Goal: Check status: Check status

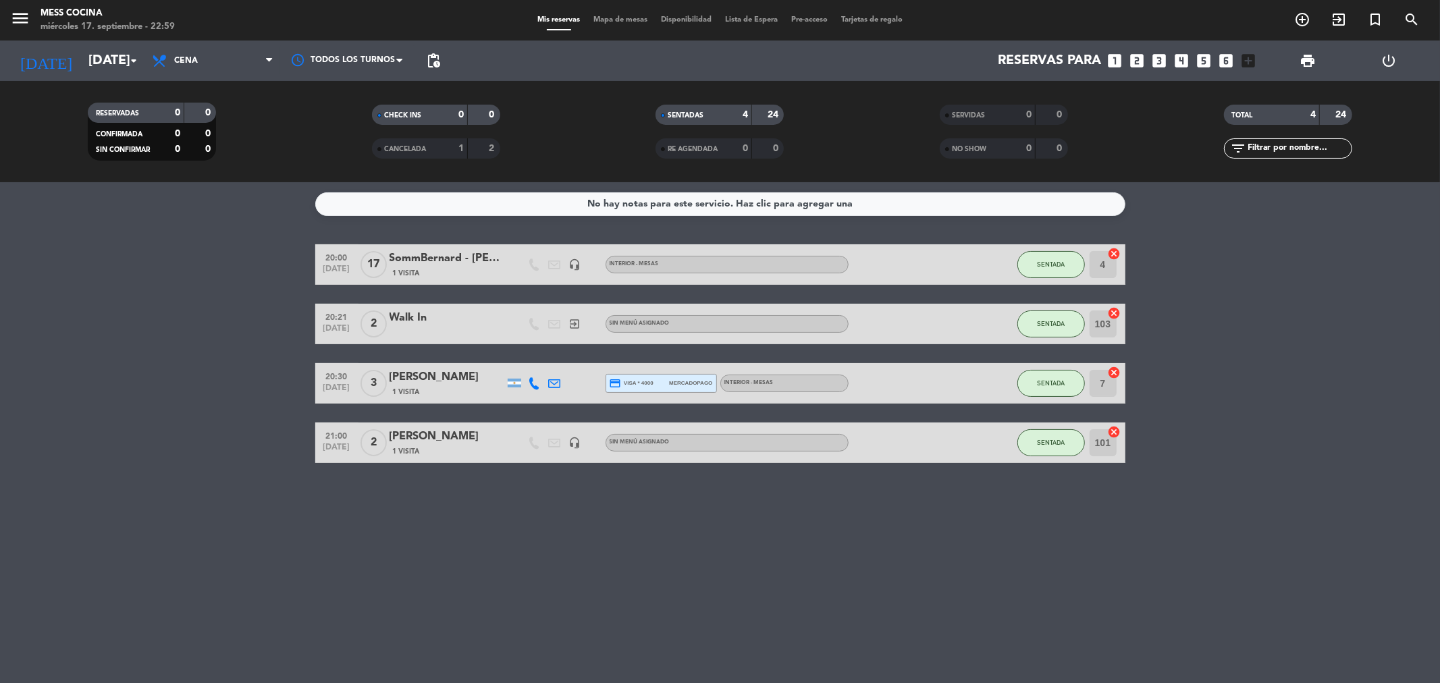
drag, startPoint x: 96, startPoint y: 301, endPoint x: 633, endPoint y: 492, distance: 570.2
click at [633, 492] on div "No hay notas para este servicio. Haz clic para agregar una 20:00 [DATE] SommBer…" at bounding box center [720, 432] width 1440 height 501
click at [0, 388] on bookings-row "20:00 [DATE] SommBernard - [PERSON_NAME] 1 Visita headset_mic INTERIOR - MESAS …" at bounding box center [720, 353] width 1440 height 219
drag, startPoint x: 149, startPoint y: 375, endPoint x: 816, endPoint y: 547, distance: 688.3
click at [816, 547] on div "No hay notas para este servicio. Haz clic para agregar una 20:00 [DATE] SommBer…" at bounding box center [720, 432] width 1440 height 501
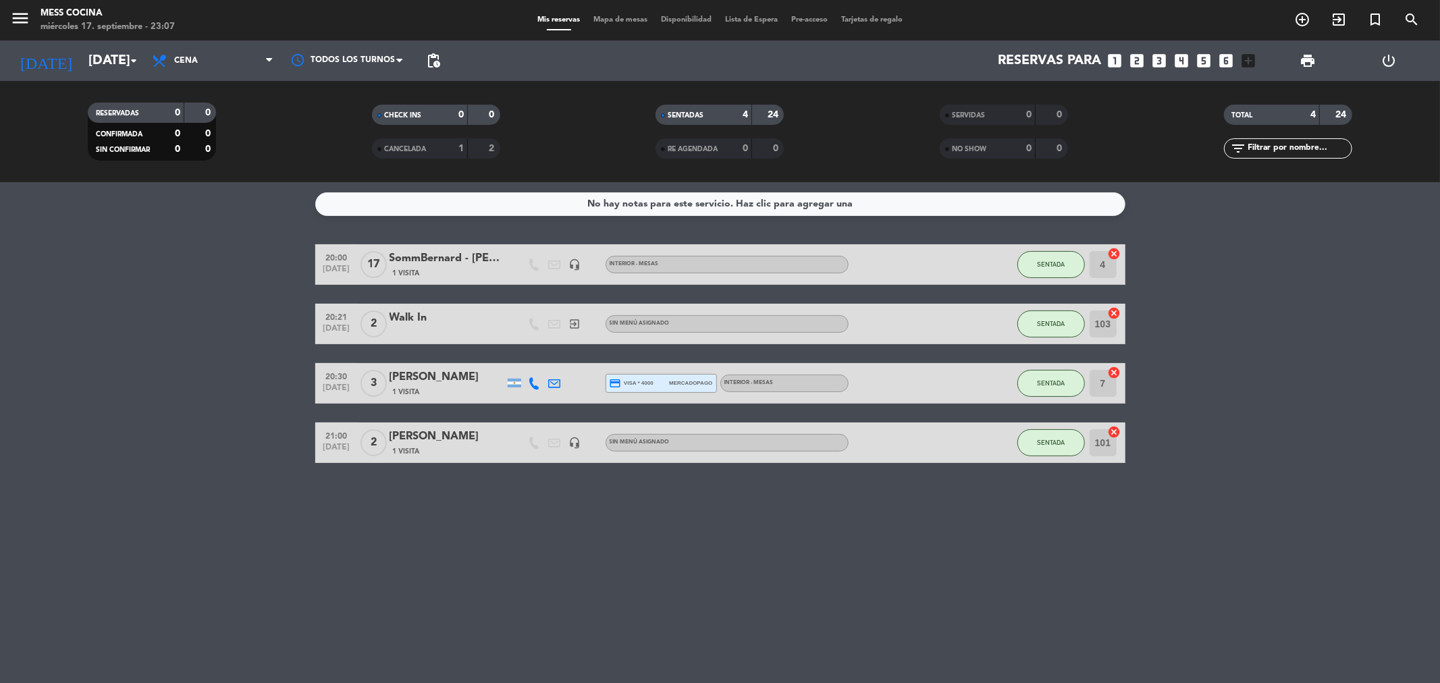
click at [816, 547] on div "No hay notas para este servicio. Haz clic para agregar una 20:00 [DATE] SommBer…" at bounding box center [720, 432] width 1440 height 501
click at [97, 71] on input "[DATE]" at bounding box center [168, 61] width 172 height 30
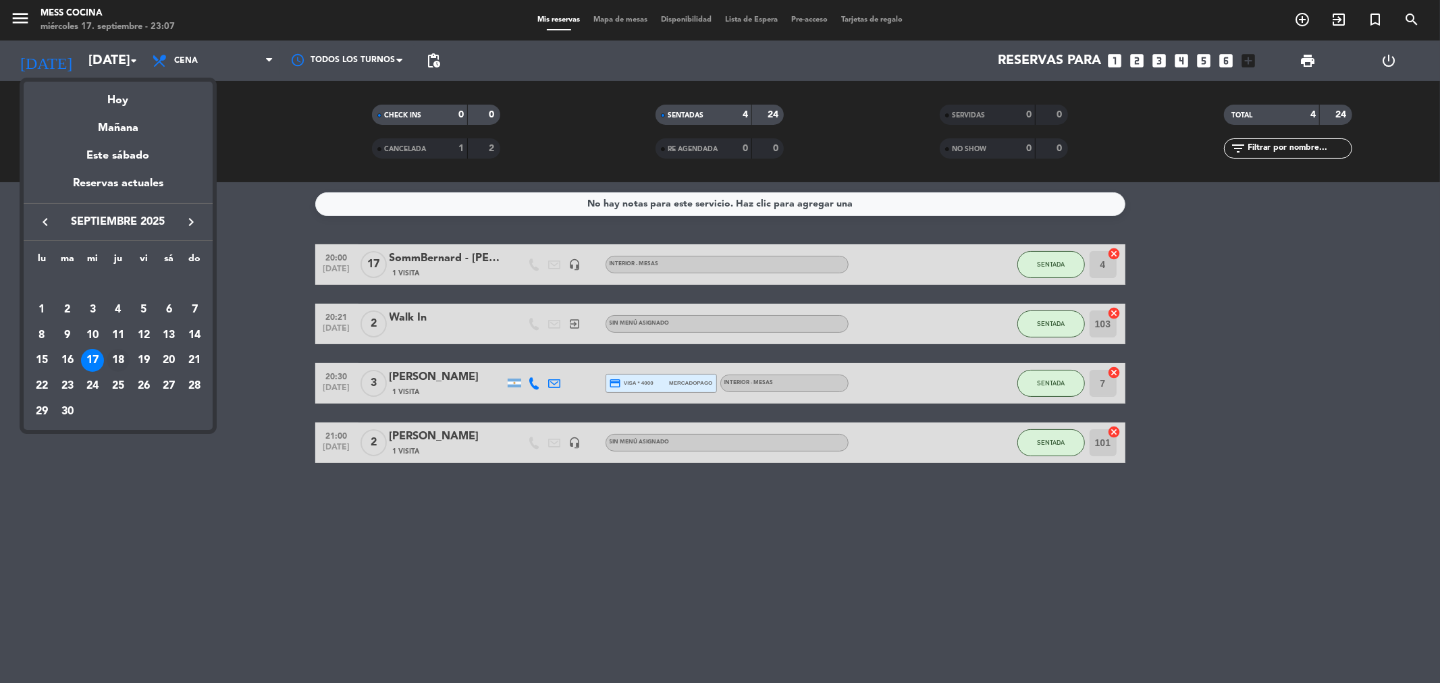
click at [120, 358] on div "18" at bounding box center [118, 360] width 23 height 23
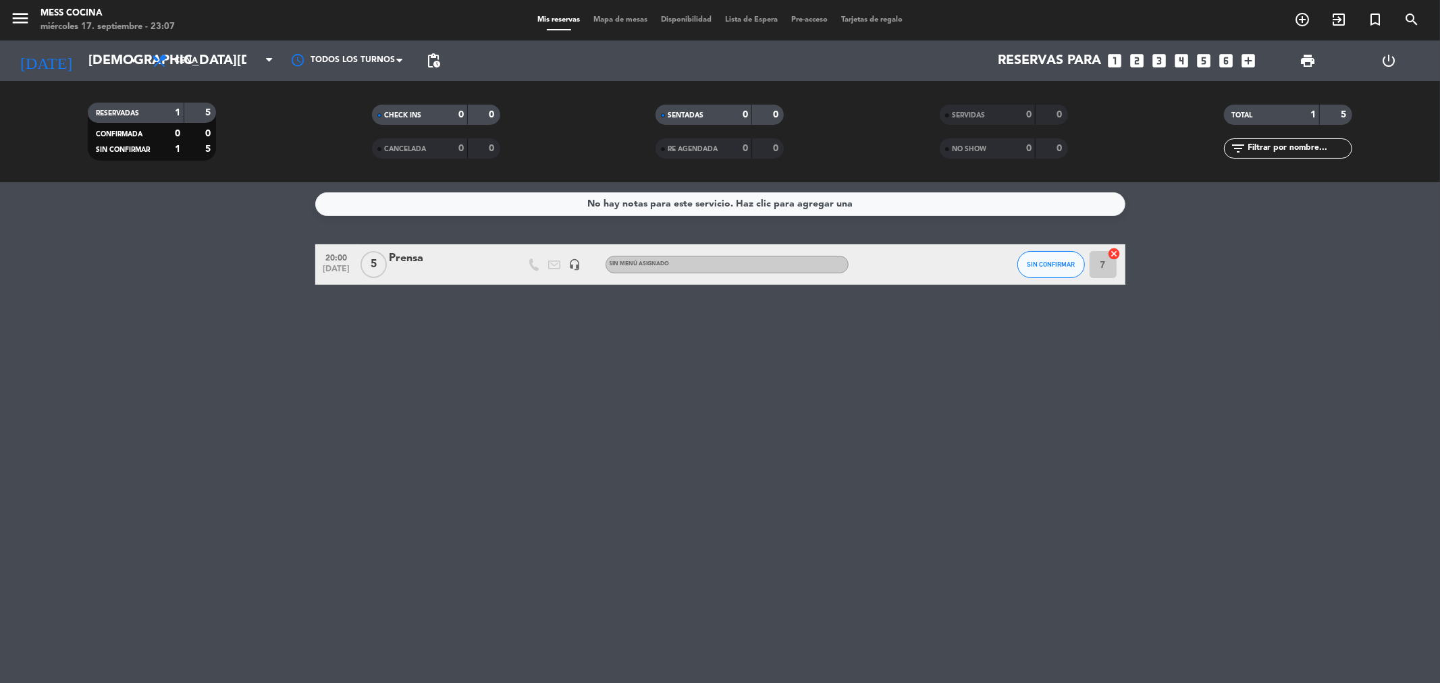
drag, startPoint x: 155, startPoint y: 290, endPoint x: 608, endPoint y: 481, distance: 491.5
click at [608, 481] on div "No hay notas para este servicio. Haz clic para agregar una 20:00 [DATE] 5 Prens…" at bounding box center [720, 432] width 1440 height 501
click at [123, 97] on div "RESERVADAS 1 5 CONFIRMADA 0 0 SIN CONFIRMAR 1 5" at bounding box center [152, 132] width 284 height 74
click at [130, 84] on div "RESERVADAS 1 5 CONFIRMADA 0 0 SIN CONFIRMAR 1 5 CHECK INS 0 0 CANCELADA 0 0 SEN…" at bounding box center [720, 131] width 1440 height 101
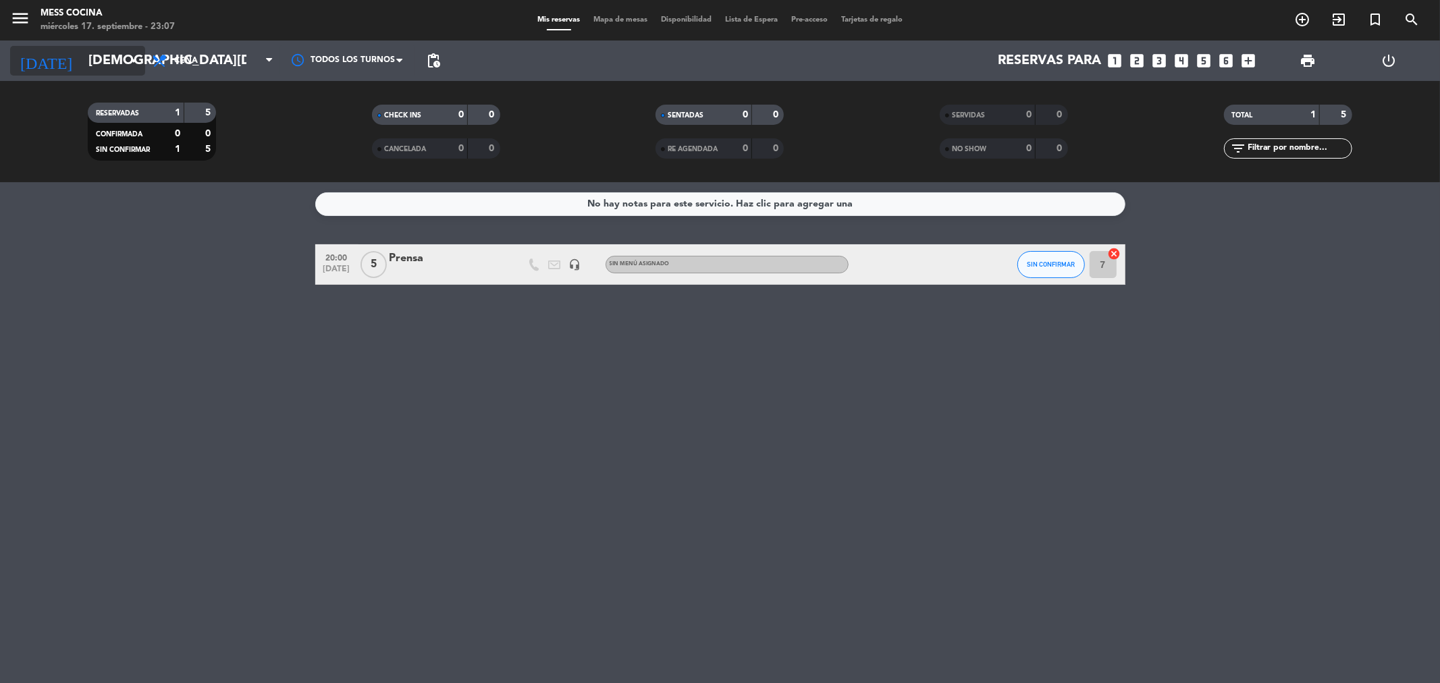
click at [137, 70] on input "[DEMOGRAPHIC_DATA][DATE]" at bounding box center [168, 61] width 172 height 30
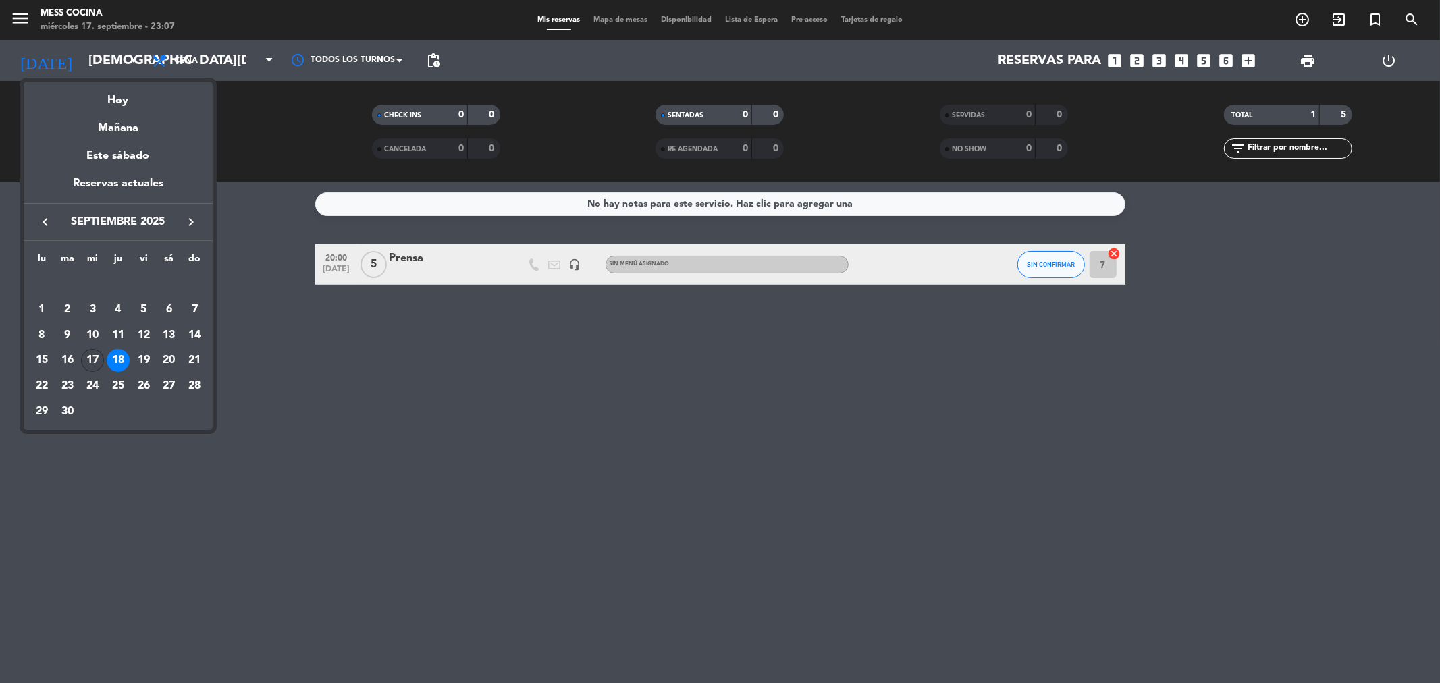
click at [98, 363] on div "17" at bounding box center [92, 360] width 23 height 23
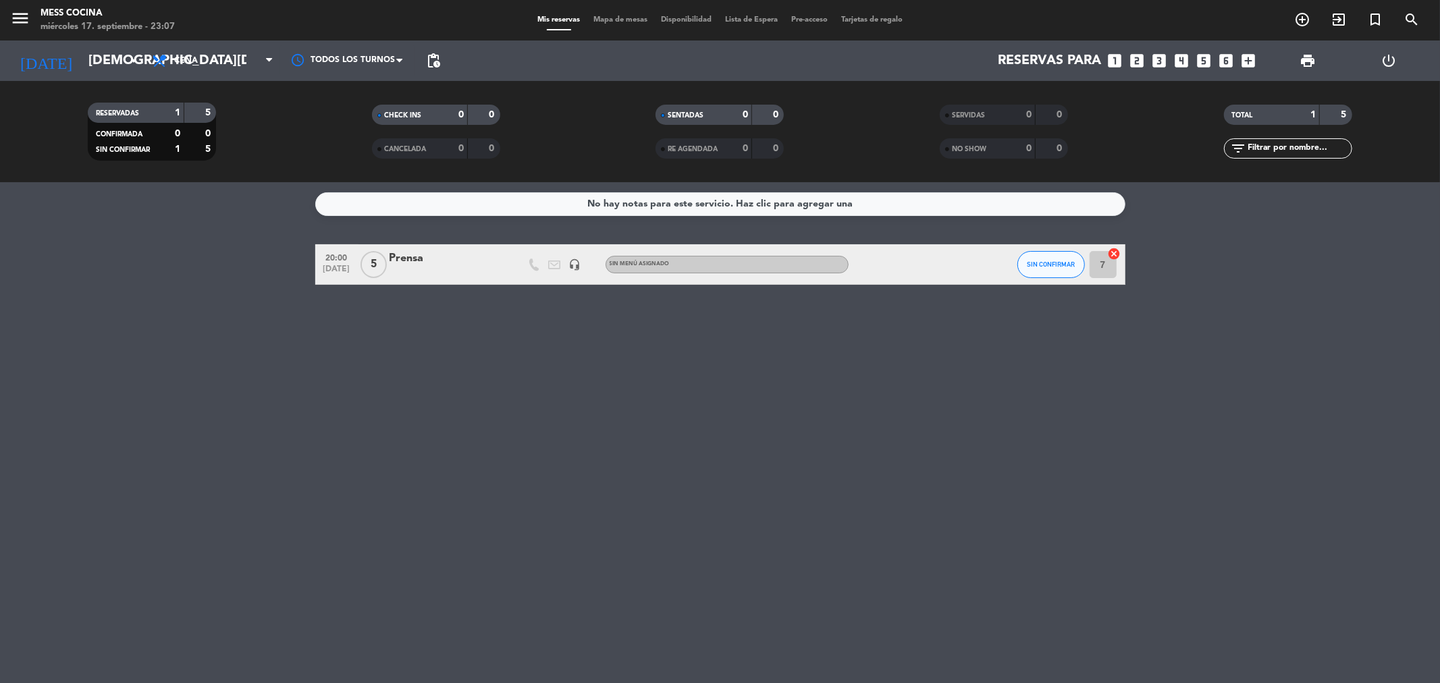
type input "[DATE]"
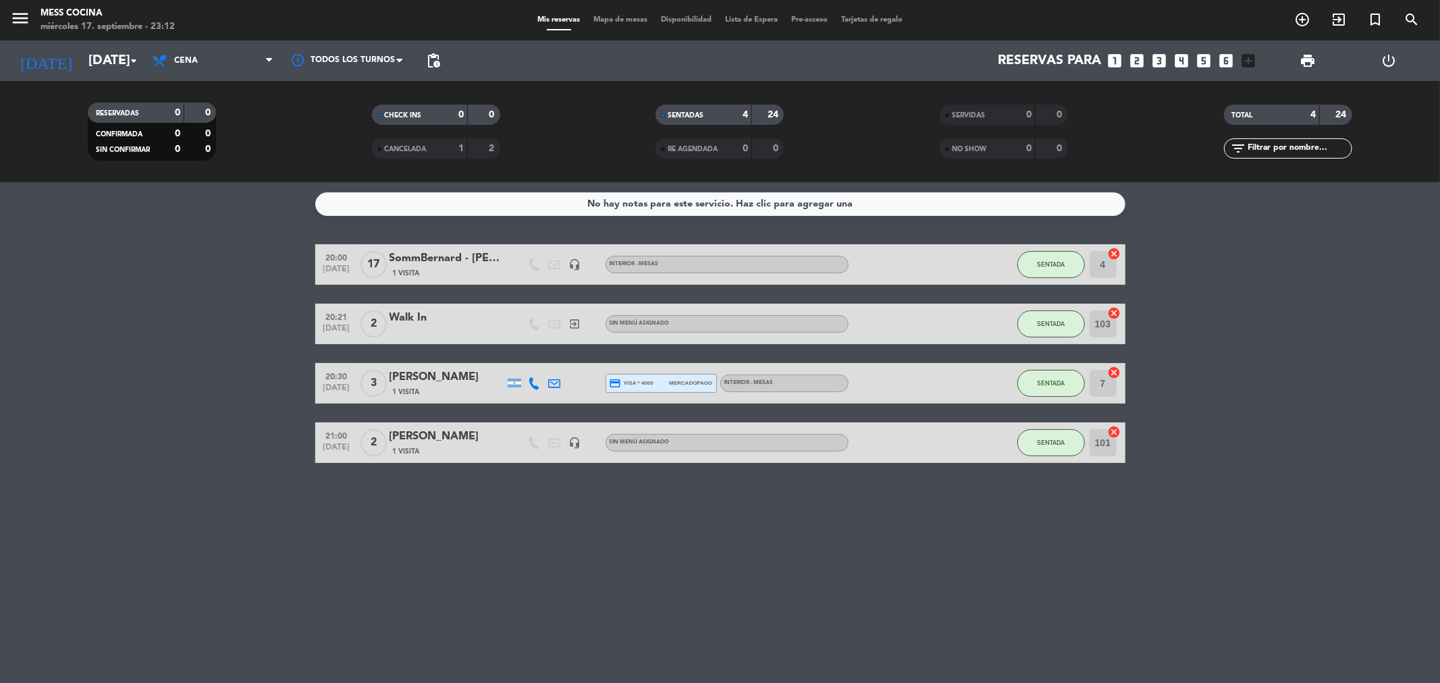
drag, startPoint x: 106, startPoint y: 363, endPoint x: 723, endPoint y: 584, distance: 655.5
click at [723, 584] on div "No hay notas para este servicio. Haz clic para agregar una 20:00 [DATE] SommBer…" at bounding box center [720, 432] width 1440 height 501
drag, startPoint x: 407, startPoint y: 411, endPoint x: 162, endPoint y: 325, distance: 259.7
click at [162, 325] on div "No hay notas para este servicio. Haz clic para agregar una 20:00 [DATE] SommBer…" at bounding box center [720, 432] width 1440 height 501
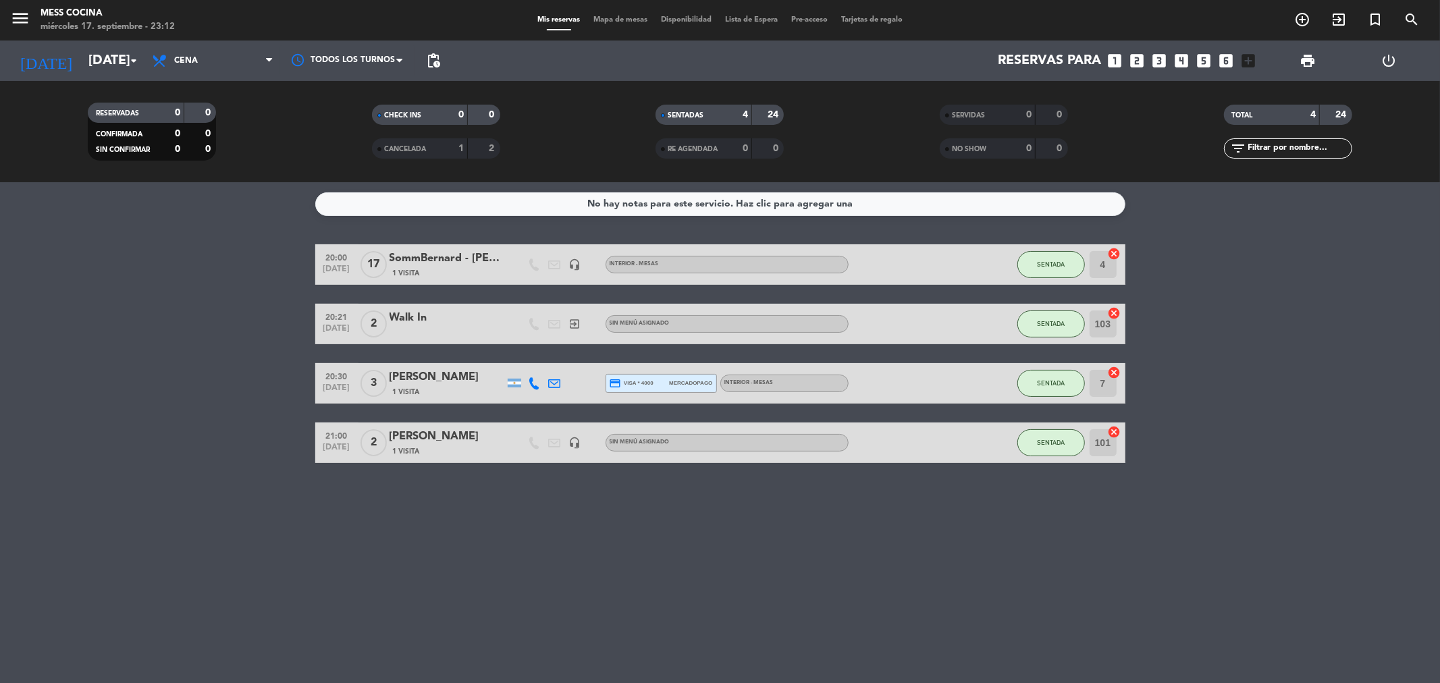
click at [162, 325] on bookings-row "20:00 [DATE] SommBernard - [PERSON_NAME] 1 Visita headset_mic INTERIOR - MESAS …" at bounding box center [720, 353] width 1440 height 219
drag, startPoint x: 162, startPoint y: 325, endPoint x: 482, endPoint y: 513, distance: 371.4
click at [482, 513] on div "No hay notas para este servicio. Haz clic para agregar una 20:00 [DATE] SommBer…" at bounding box center [720, 432] width 1440 height 501
drag, startPoint x: 241, startPoint y: 400, endPoint x: 430, endPoint y: 451, distance: 195.9
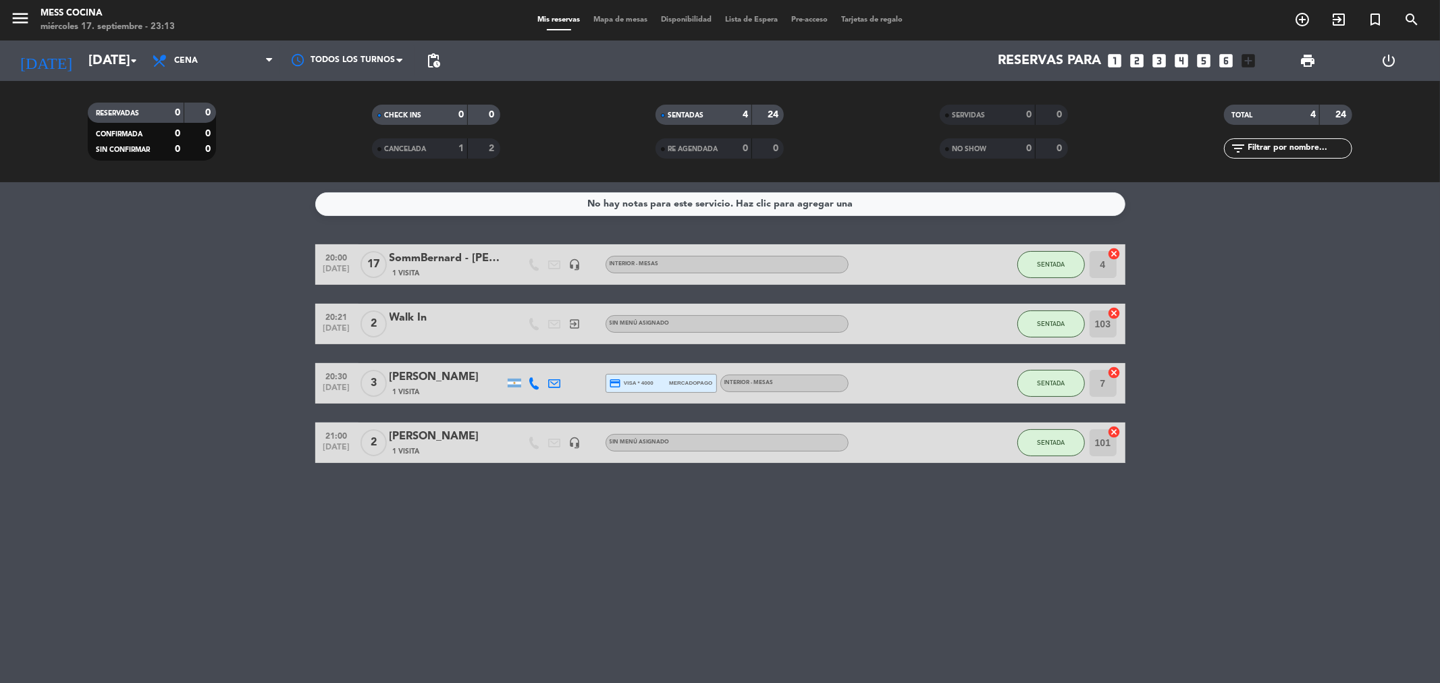
click at [430, 451] on bookings-row "20:00 [DATE] SommBernard - [PERSON_NAME] 1 Visita headset_mic INTERIOR - MESAS …" at bounding box center [720, 353] width 1440 height 219
drag, startPoint x: 162, startPoint y: 384, endPoint x: 488, endPoint y: 510, distance: 349.7
click at [488, 510] on div "No hay notas para este servicio. Haz clic para agregar una 20:00 [DATE] SommBer…" at bounding box center [720, 432] width 1440 height 501
drag, startPoint x: 488, startPoint y: 510, endPoint x: 183, endPoint y: 402, distance: 323.8
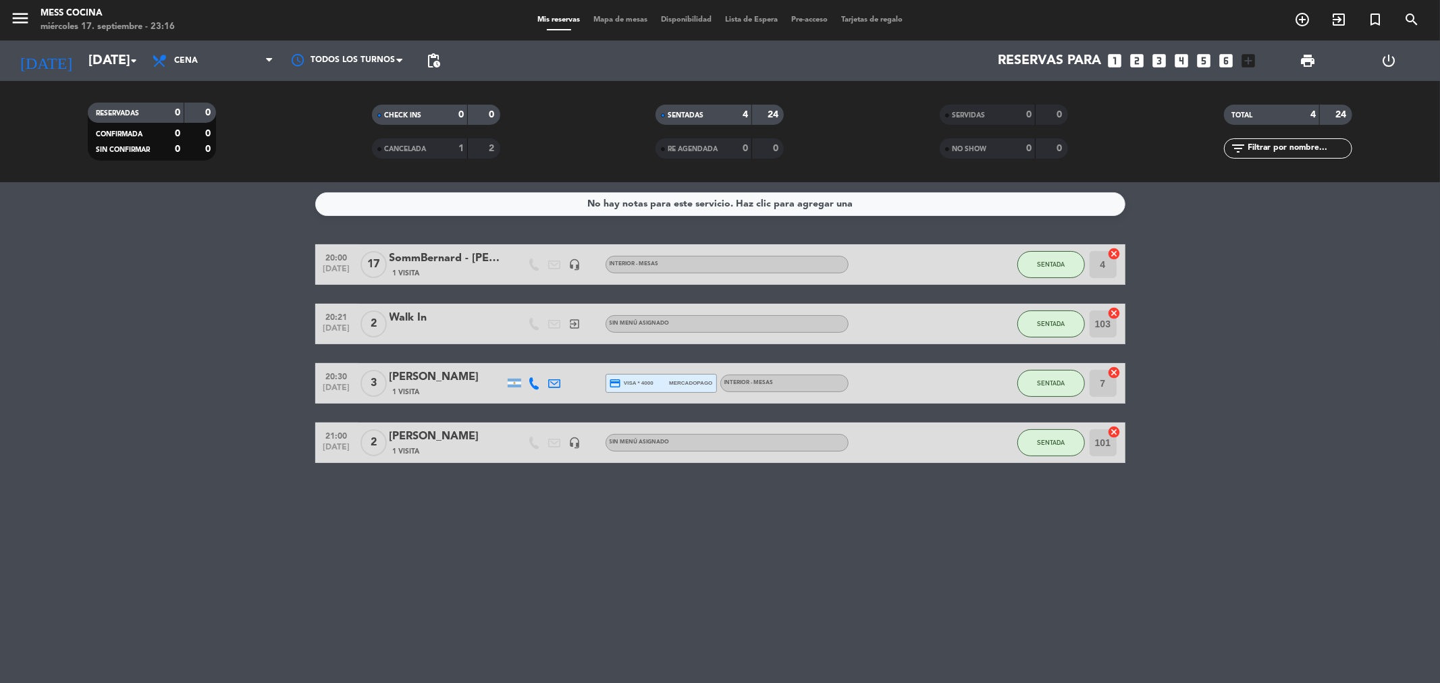
click at [183, 402] on div "No hay notas para este servicio. Haz clic para agregar una 20:00 [DATE] SommBer…" at bounding box center [720, 432] width 1440 height 501
click at [183, 402] on bookings-row "20:00 [DATE] SommBernard - [PERSON_NAME] 1 Visita headset_mic INTERIOR - MESAS …" at bounding box center [720, 353] width 1440 height 219
drag, startPoint x: 0, startPoint y: 244, endPoint x: 659, endPoint y: 535, distance: 720.7
click at [659, 535] on div "No hay notas para este servicio. Haz clic para agregar una 20:00 [DATE] SommBer…" at bounding box center [720, 432] width 1440 height 501
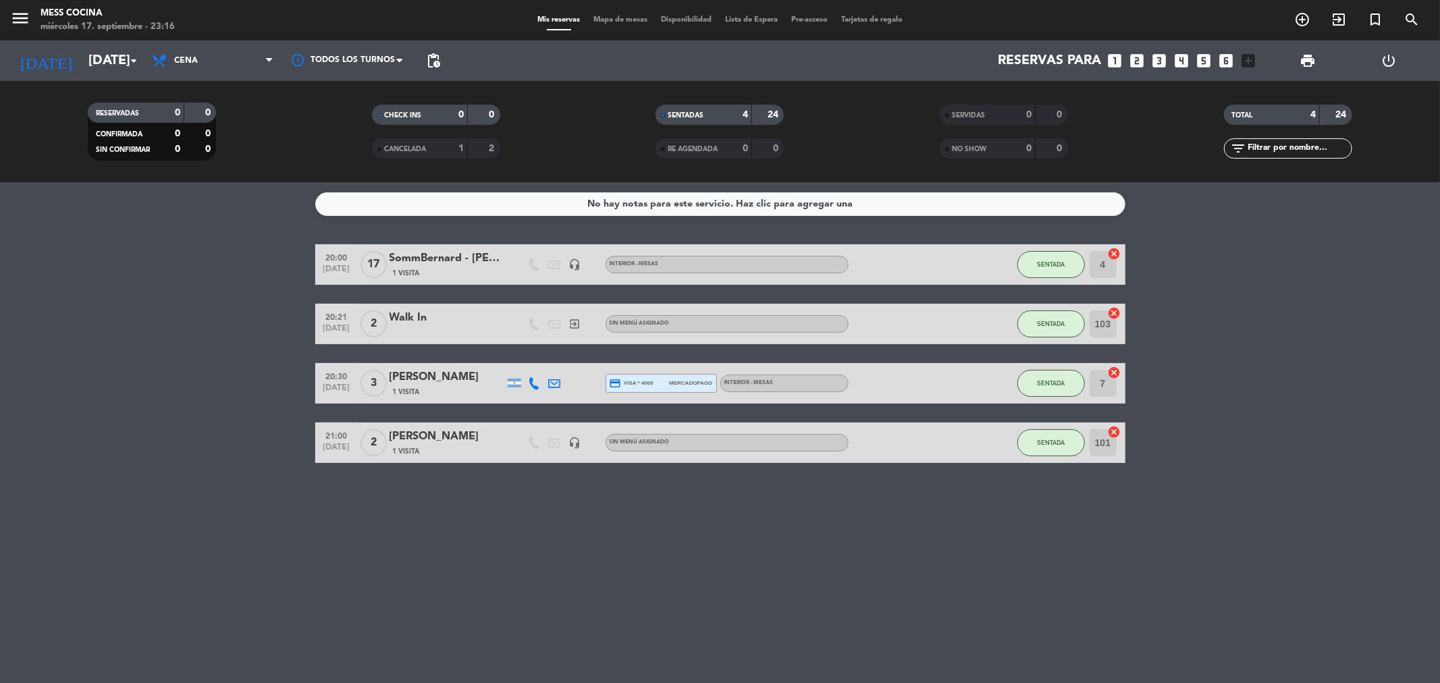
click at [659, 535] on div "No hay notas para este servicio. Haz clic para agregar una 20:00 [DATE] SommBer…" at bounding box center [720, 432] width 1440 height 501
drag, startPoint x: 211, startPoint y: 297, endPoint x: 666, endPoint y: 529, distance: 510.6
click at [666, 529] on div "No hay notas para este servicio. Haz clic para agregar una 20:00 [DATE] SommBer…" at bounding box center [720, 432] width 1440 height 501
drag, startPoint x: 666, startPoint y: 529, endPoint x: 140, endPoint y: 319, distance: 566.4
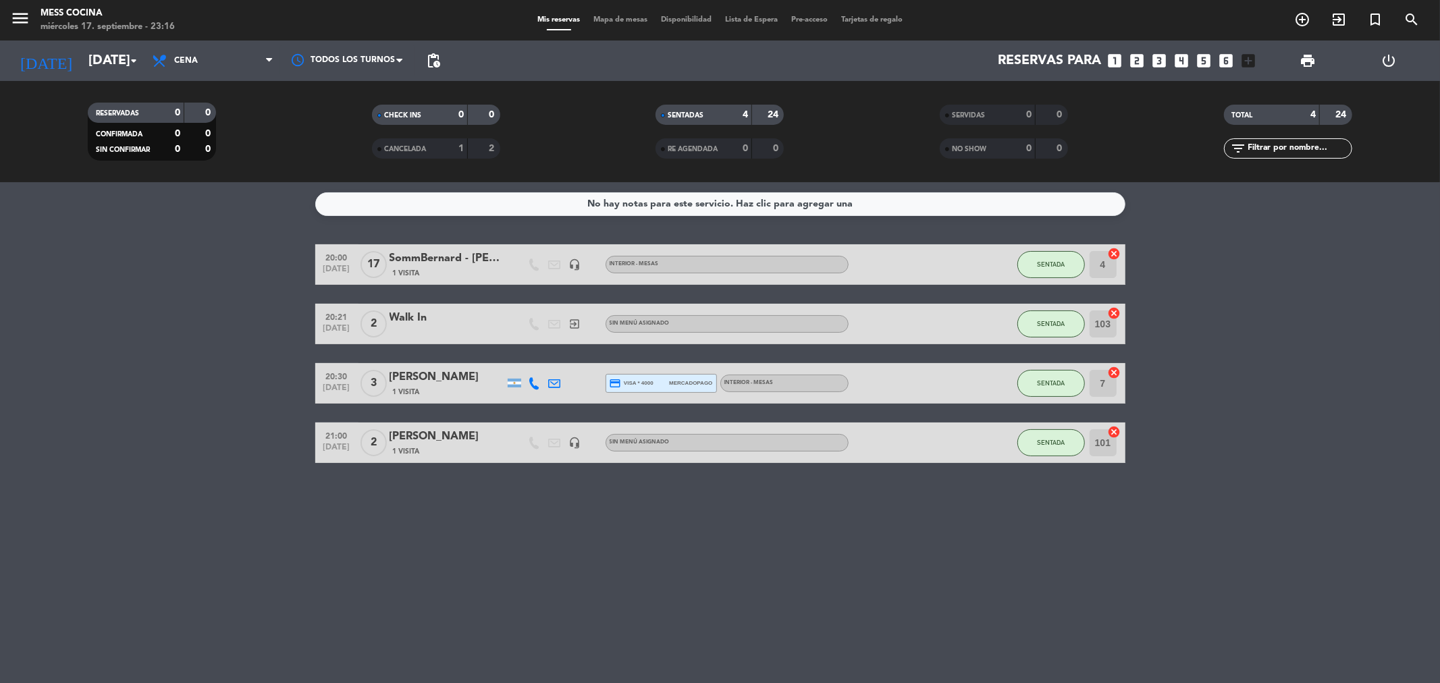
click at [140, 319] on div "No hay notas para este servicio. Haz clic para agregar una 20:00 [DATE] SommBer…" at bounding box center [720, 432] width 1440 height 501
click at [140, 319] on bookings-row "20:00 [DATE] SommBernard - [PERSON_NAME] 1 Visita headset_mic INTERIOR - MESAS …" at bounding box center [720, 353] width 1440 height 219
click at [0, 315] on bookings-row "20:00 [DATE] SommBernard - [PERSON_NAME] 1 Visita headset_mic INTERIOR - MESAS …" at bounding box center [720, 353] width 1440 height 219
click at [96, 49] on input "[DATE]" at bounding box center [168, 61] width 172 height 30
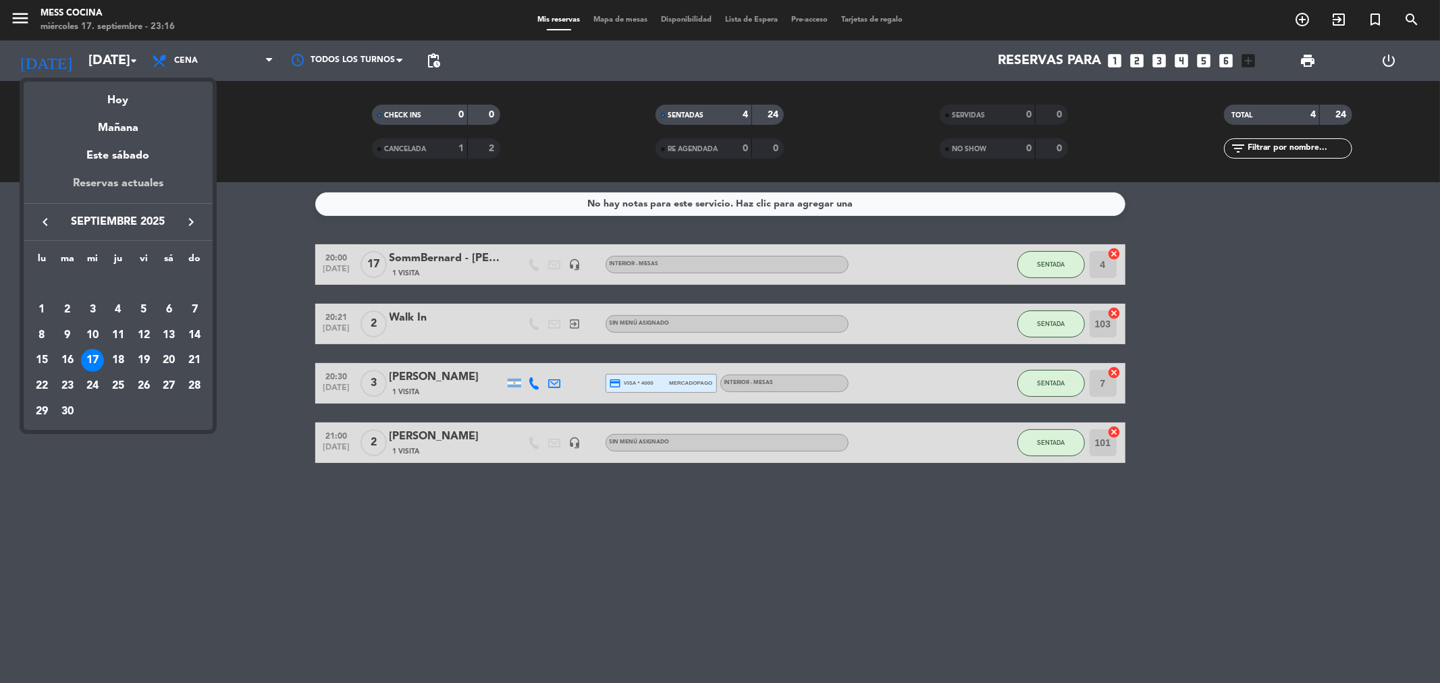
click at [102, 186] on div "Reservas actuales" at bounding box center [118, 189] width 189 height 28
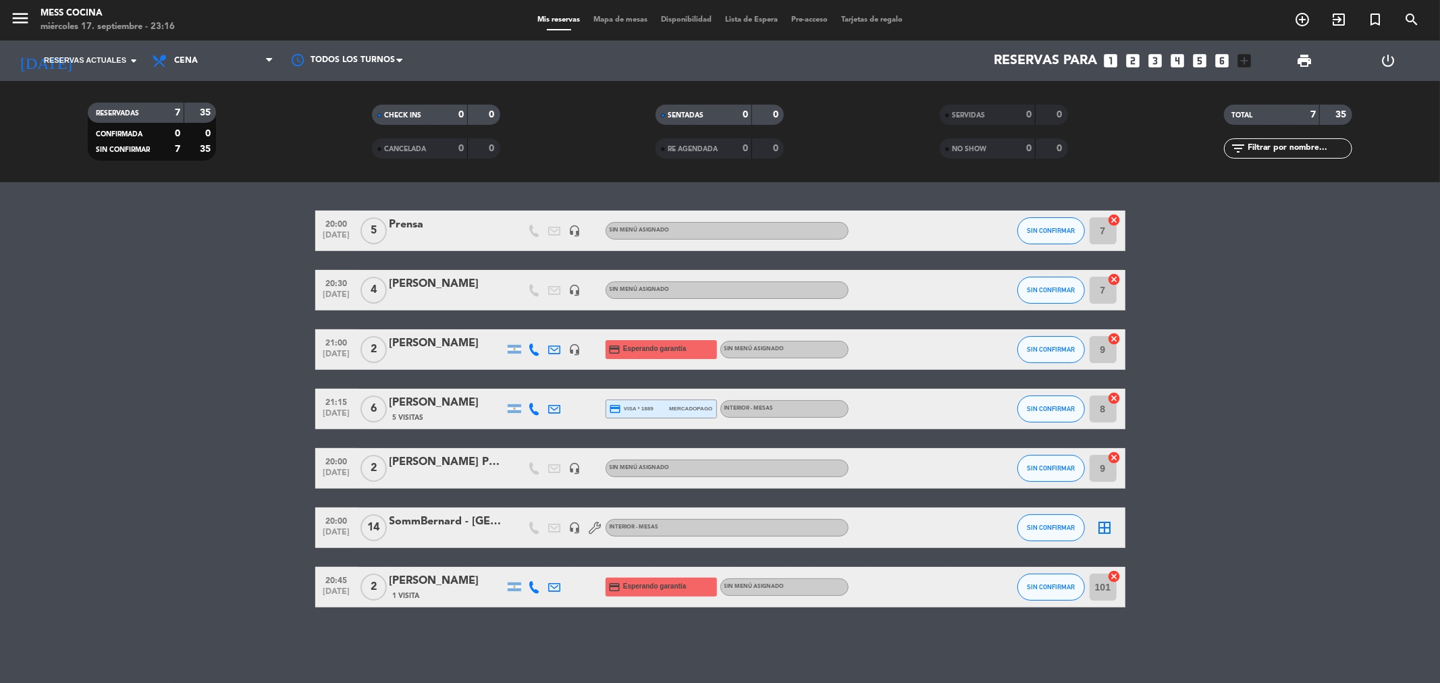
drag, startPoint x: 240, startPoint y: 355, endPoint x: 585, endPoint y: 624, distance: 437.9
click at [585, 624] on div "20:00 [DATE] 5 Prensa headset_mic Sin menú asignado SIN CONFIRMAR 7 cancel 20:3…" at bounding box center [720, 432] width 1440 height 501
drag, startPoint x: 585, startPoint y: 624, endPoint x: 331, endPoint y: 429, distance: 320.3
click at [358, 498] on div "20:00 [DATE] 5 Prensa headset_mic Sin menú asignado SIN CONFIRMAR 7 cancel 20:3…" at bounding box center [720, 432] width 1440 height 501
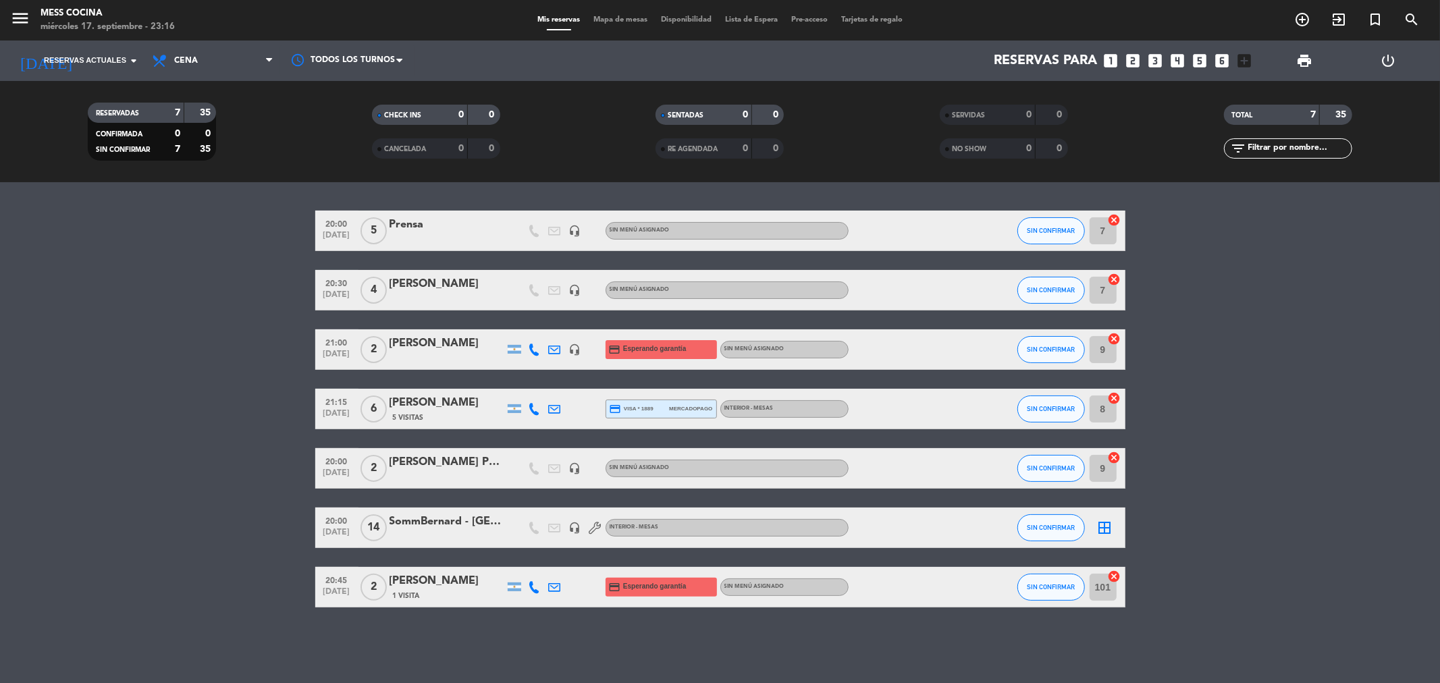
click at [253, 41] on div "Todos los servicios Brunch Almuerzo Cena Cena Todos los servicios Brunch Almuer…" at bounding box center [212, 61] width 135 height 41
click at [247, 57] on span "Cena" at bounding box center [212, 61] width 135 height 30
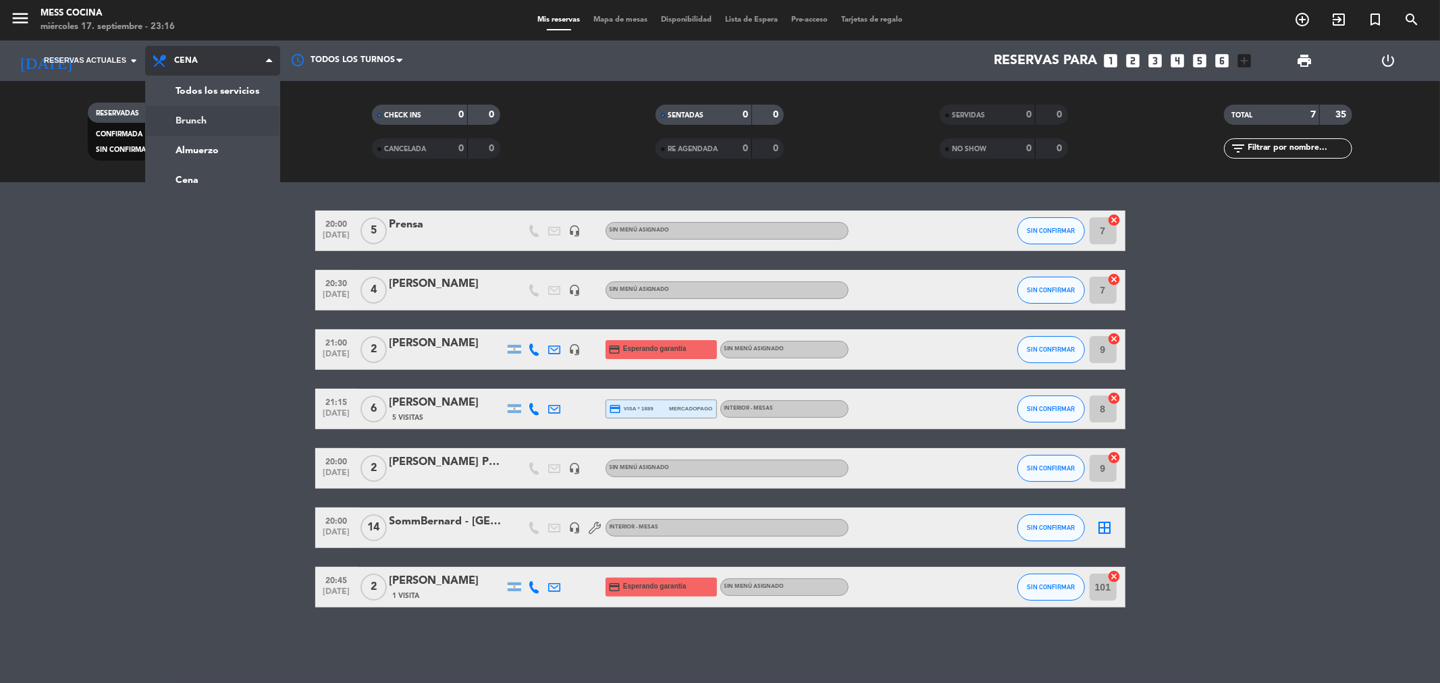
click at [251, 120] on div "menu Mess Cocina [DATE] 17. septiembre - 23:16 Mis reservas Mapa de mesas Dispo…" at bounding box center [720, 91] width 1440 height 182
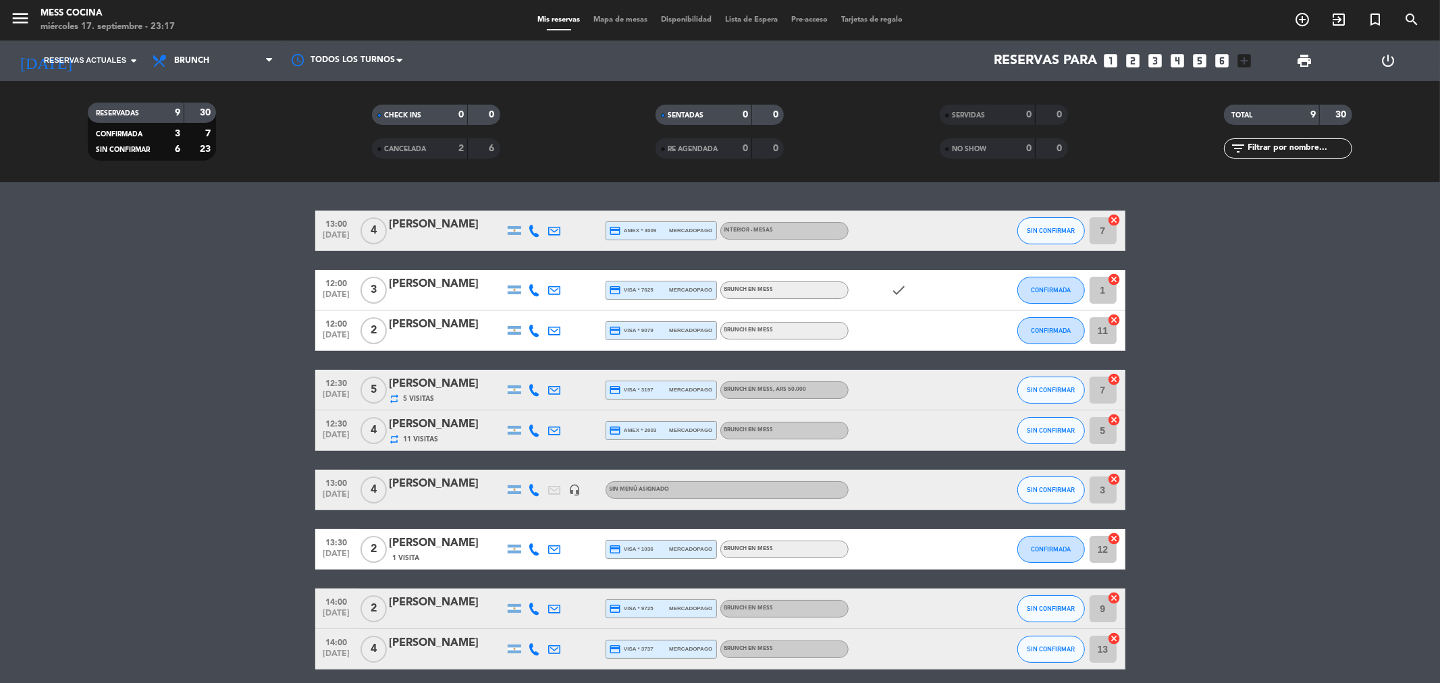
click at [220, 78] on div "Todos los servicios Brunch Almuerzo Cena Brunch Todos los servicios Brunch Almu…" at bounding box center [212, 61] width 135 height 41
click at [221, 71] on span "Brunch" at bounding box center [212, 61] width 135 height 30
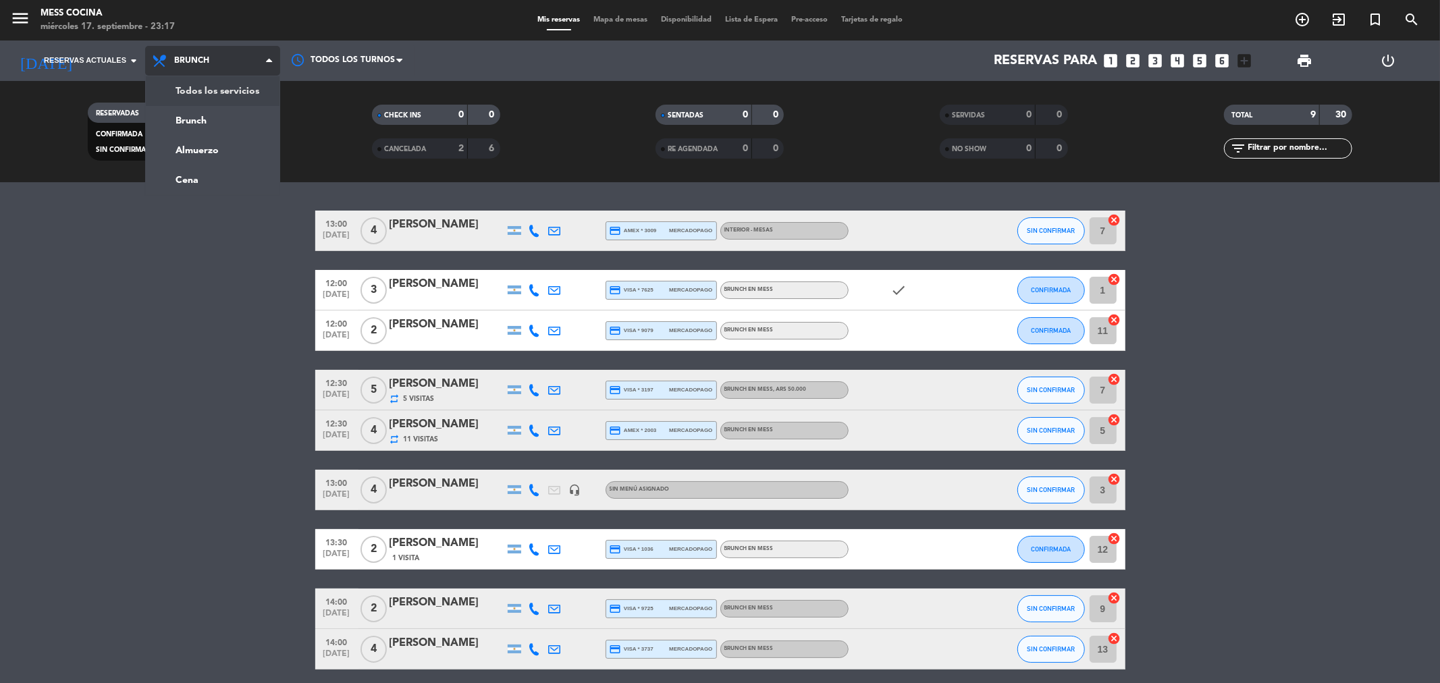
click at [221, 84] on div "menu Mess Cocina [DATE] 17. septiembre - 23:17 Mis reservas Mapa de mesas Dispo…" at bounding box center [720, 91] width 1440 height 182
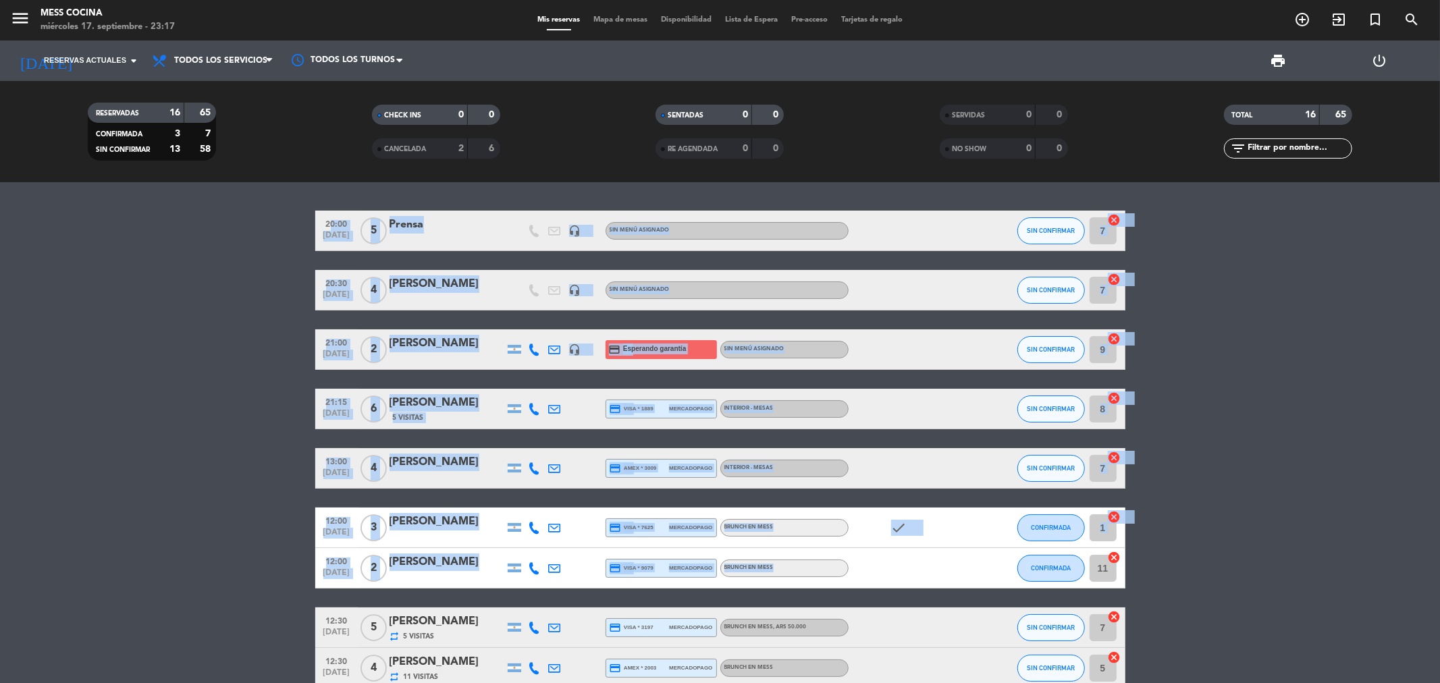
drag, startPoint x: 17, startPoint y: 232, endPoint x: 1109, endPoint y: 575, distance: 1144.7
click at [1109, 575] on bookings-row "20:00 [DATE] 5 Prensa headset_mic Sin menú asignado SIN CONFIRMAR 7 cancel 20:3…" at bounding box center [720, 648] width 1440 height 875
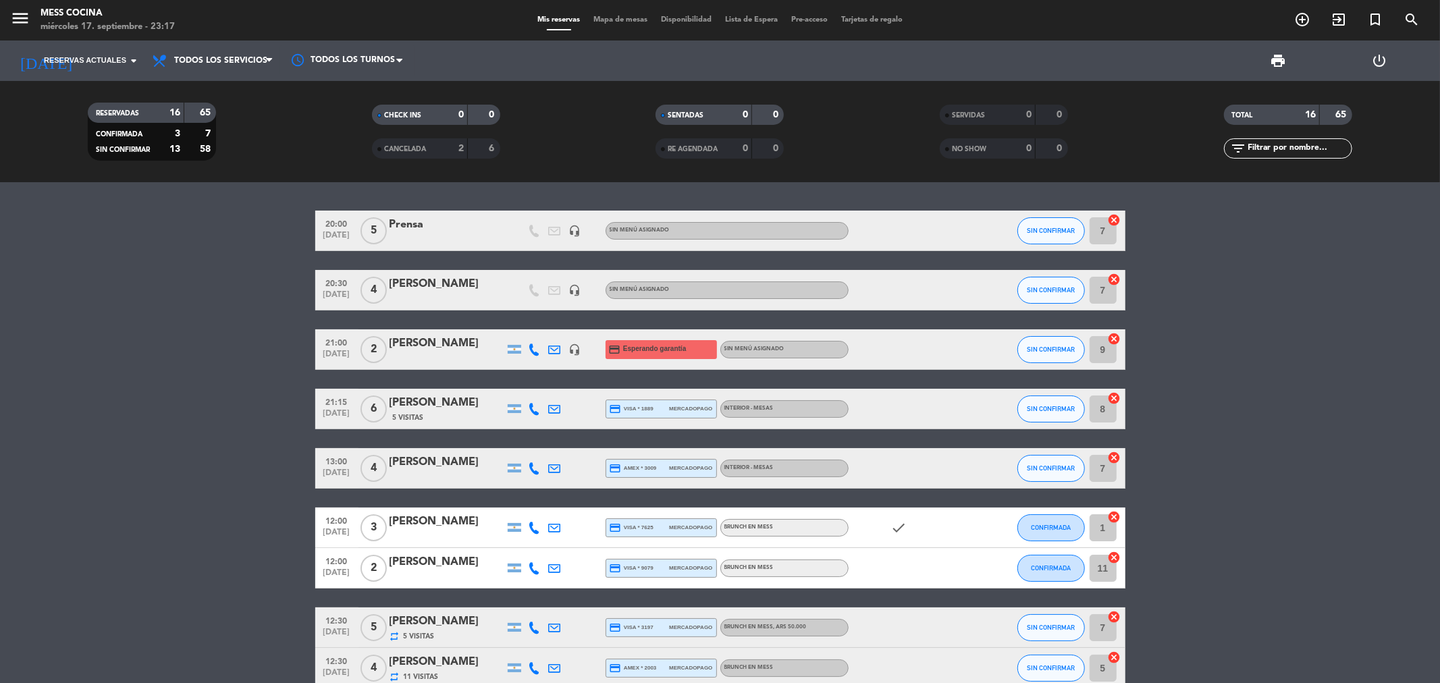
click at [1325, 529] on bookings-row "20:00 [DATE] 5 Prensa headset_mic Sin menú asignado SIN CONFIRMAR 7 cancel 20:3…" at bounding box center [720, 648] width 1440 height 875
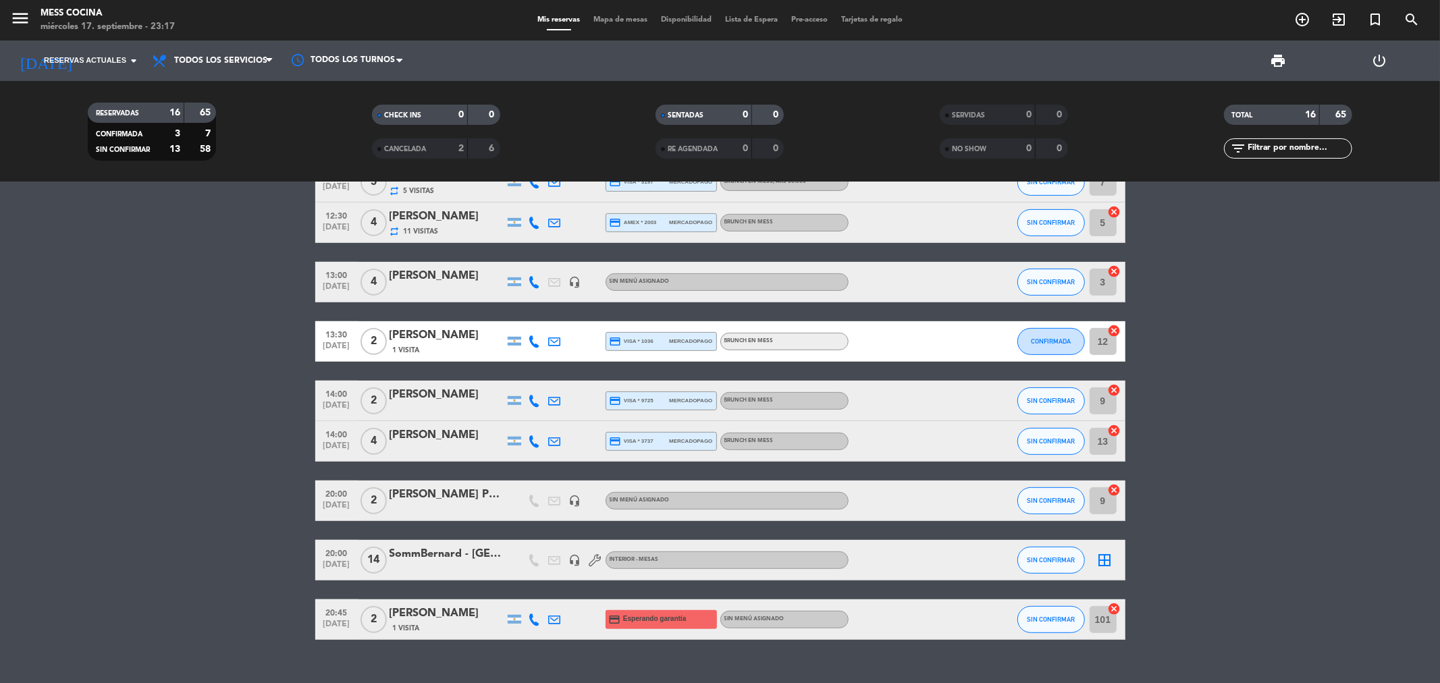
scroll to position [450, 0]
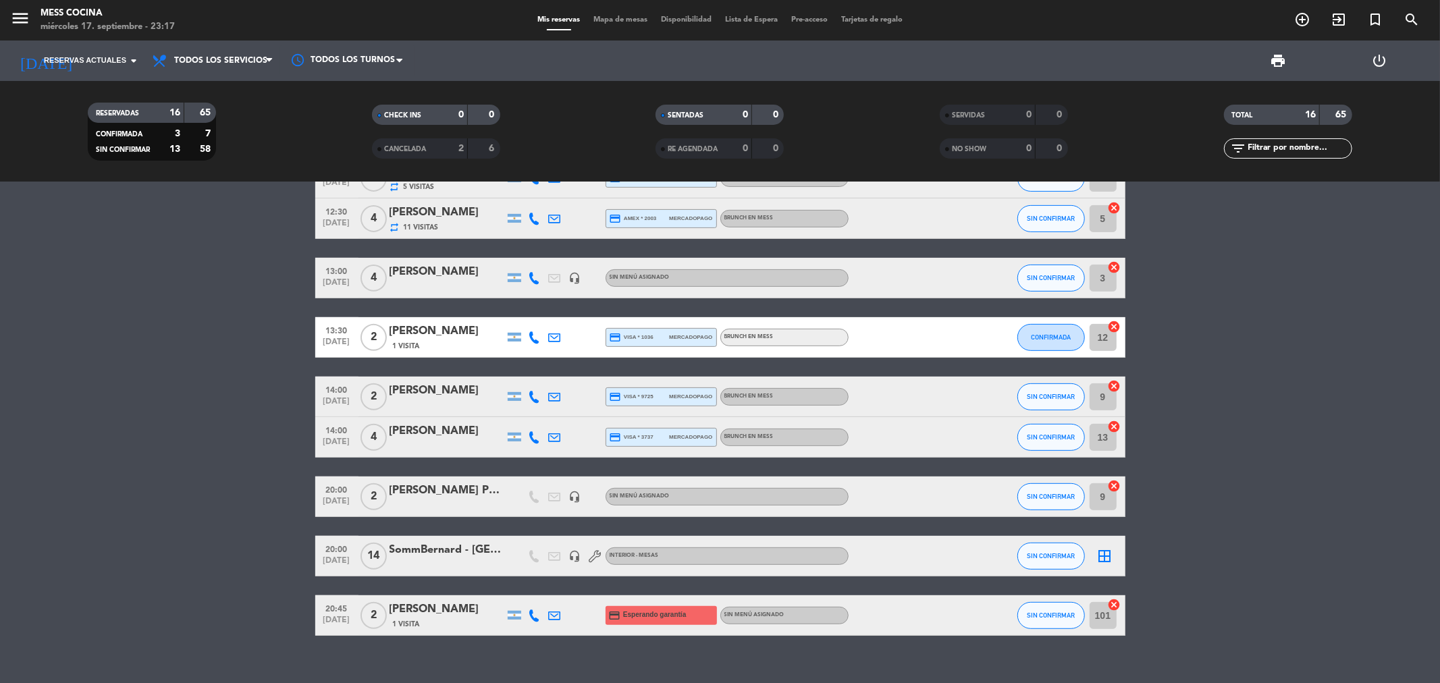
drag, startPoint x: 72, startPoint y: 413, endPoint x: 503, endPoint y: 651, distance: 492.3
click at [503, 651] on div "20:00 [DATE] 5 Prensa headset_mic Sin menú asignado SIN CONFIRMAR 7 cancel 20:3…" at bounding box center [720, 432] width 1440 height 501
drag, startPoint x: 503, startPoint y: 651, endPoint x: 303, endPoint y: 464, distance: 274.2
click at [303, 464] on div "20:00 [DATE] 5 Prensa headset_mic Sin menú asignado SIN CONFIRMAR 7 cancel 20:3…" at bounding box center [720, 432] width 1440 height 501
click at [303, 464] on bookings-row "20:00 [DATE] 5 Prensa headset_mic Sin menú asignado SIN CONFIRMAR 7 cancel 20:3…" at bounding box center [720, 198] width 1440 height 875
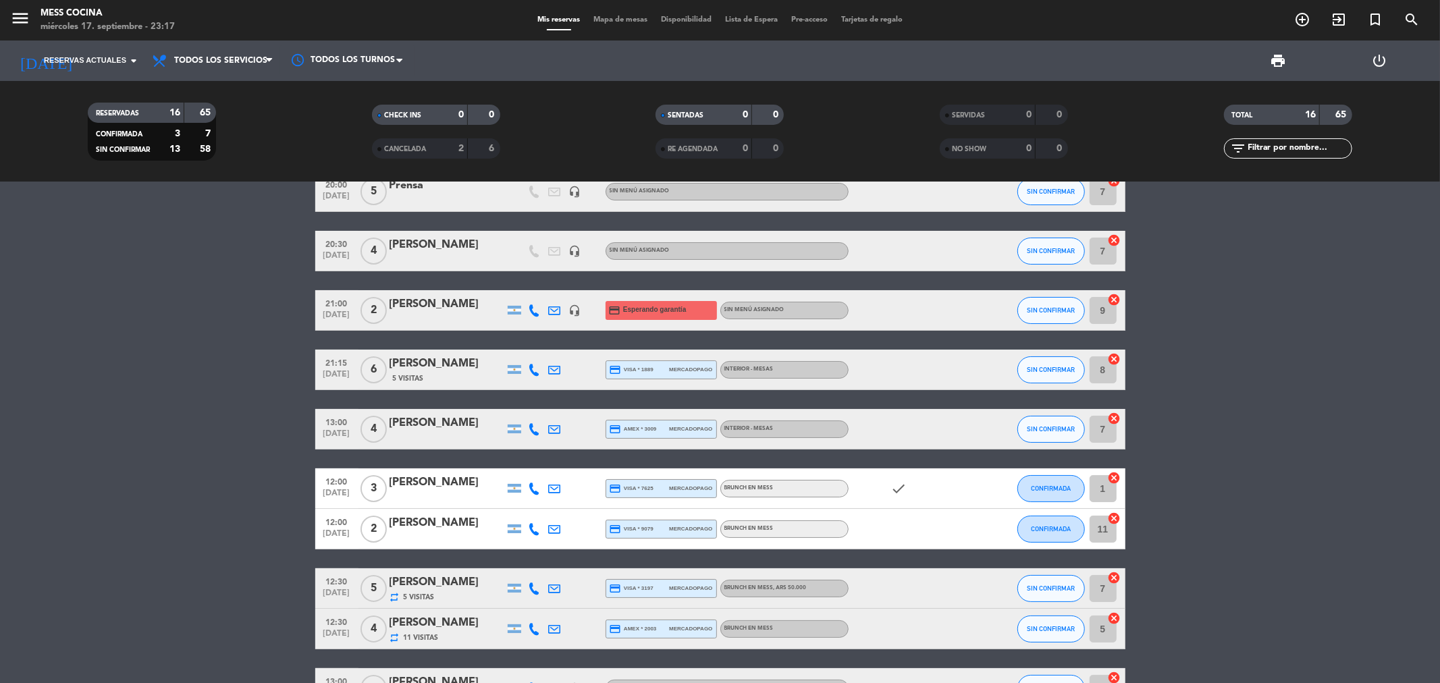
scroll to position [0, 0]
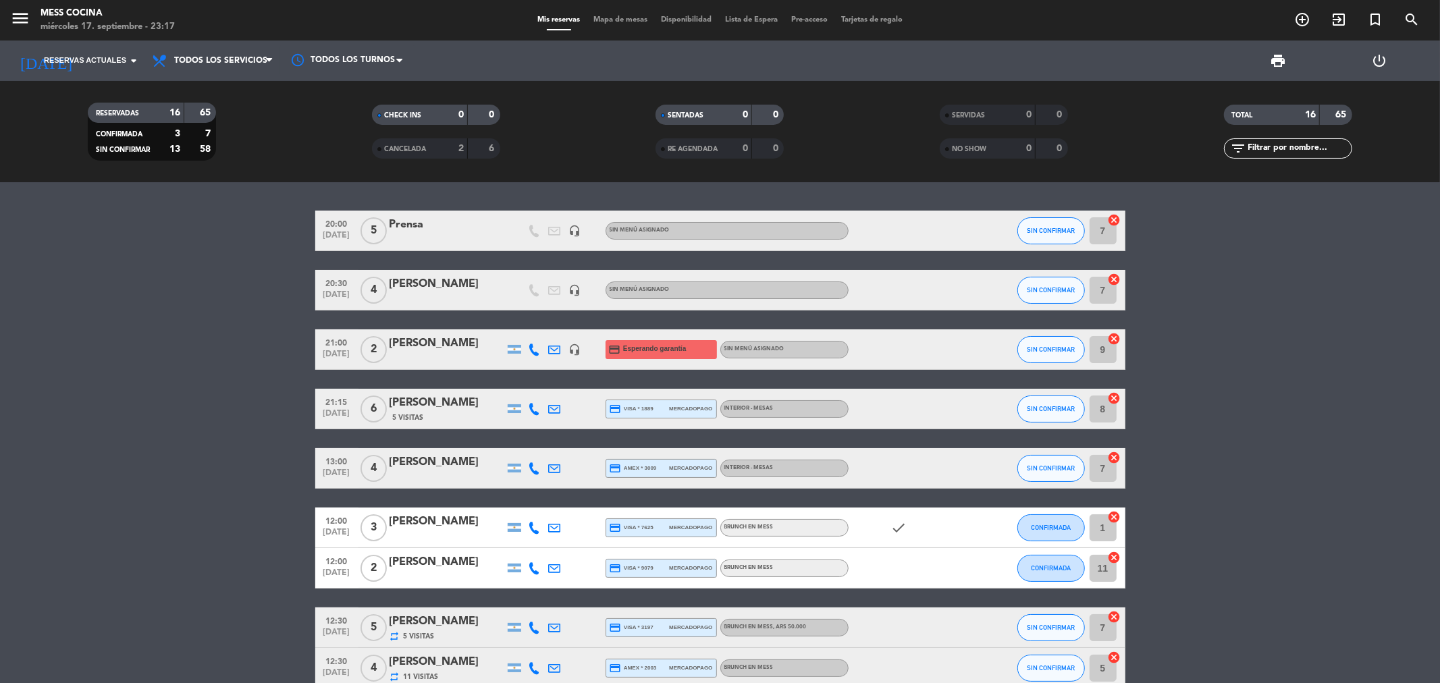
drag, startPoint x: 126, startPoint y: 275, endPoint x: 1159, endPoint y: 639, distance: 1096.0
click at [1159, 639] on bookings-row "20:00 [DATE] 5 Prensa headset_mic Sin menú asignado SIN CONFIRMAR 7 cancel 20:3…" at bounding box center [720, 648] width 1440 height 875
click at [1169, 639] on bookings-row "20:00 [DATE] 5 Prensa headset_mic Sin menú asignado SIN CONFIRMAR 7 cancel 20:3…" at bounding box center [720, 648] width 1440 height 875
drag, startPoint x: 361, startPoint y: 206, endPoint x: 930, endPoint y: 287, distance: 575.0
click at [1192, 385] on div "20:00 [DATE] 5 Prensa headset_mic Sin menú asignado SIN CONFIRMAR 7 cancel 20:3…" at bounding box center [720, 432] width 1440 height 501
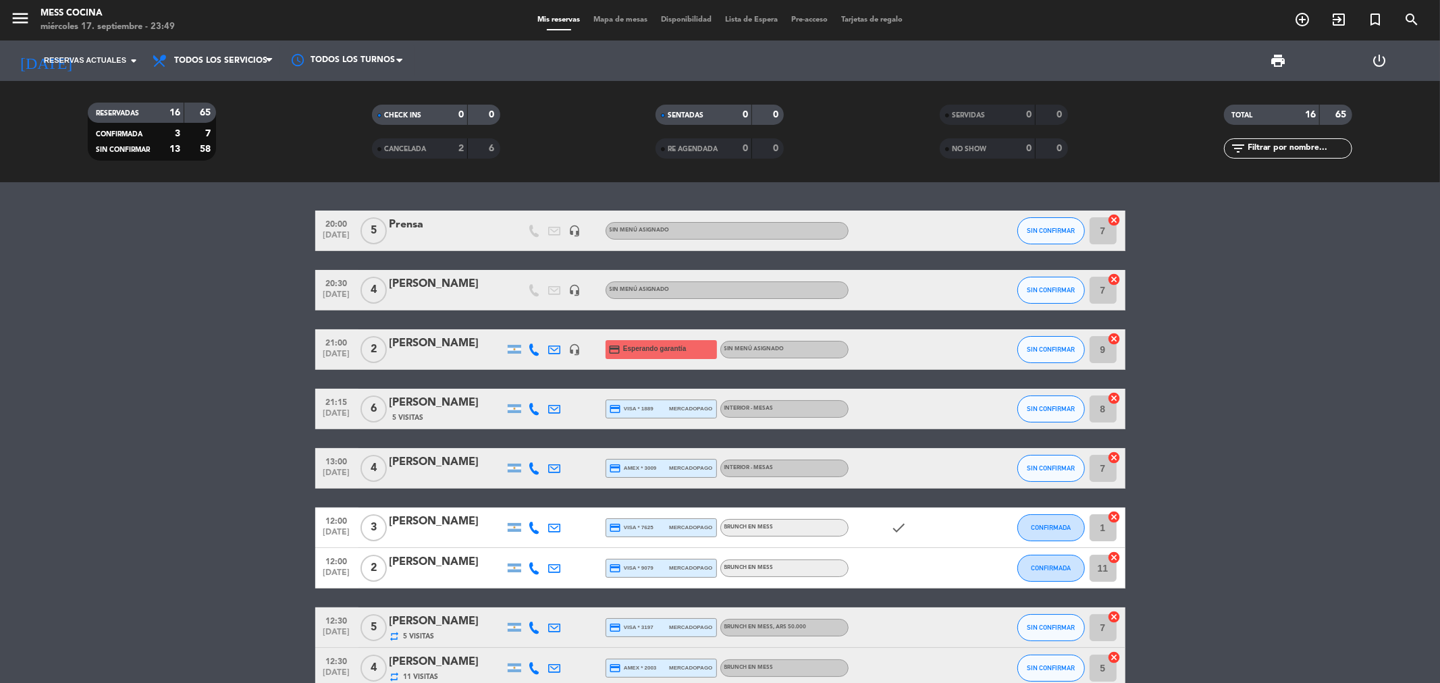
click at [476, 159] on div "CHECK INS 0 0 CANCELADA 2 6" at bounding box center [436, 132] width 284 height 74
click at [481, 155] on div "6" at bounding box center [484, 149] width 26 height 16
click at [485, 146] on div "6" at bounding box center [484, 149] width 26 height 16
drag, startPoint x: 63, startPoint y: 184, endPoint x: 1312, endPoint y: 360, distance: 1261.5
click at [1312, 360] on div "20:00 [DATE] 5 Prensa headset_mic Sin menú asignado SIN CONFIRMAR 7 cancel 20:3…" at bounding box center [720, 432] width 1440 height 501
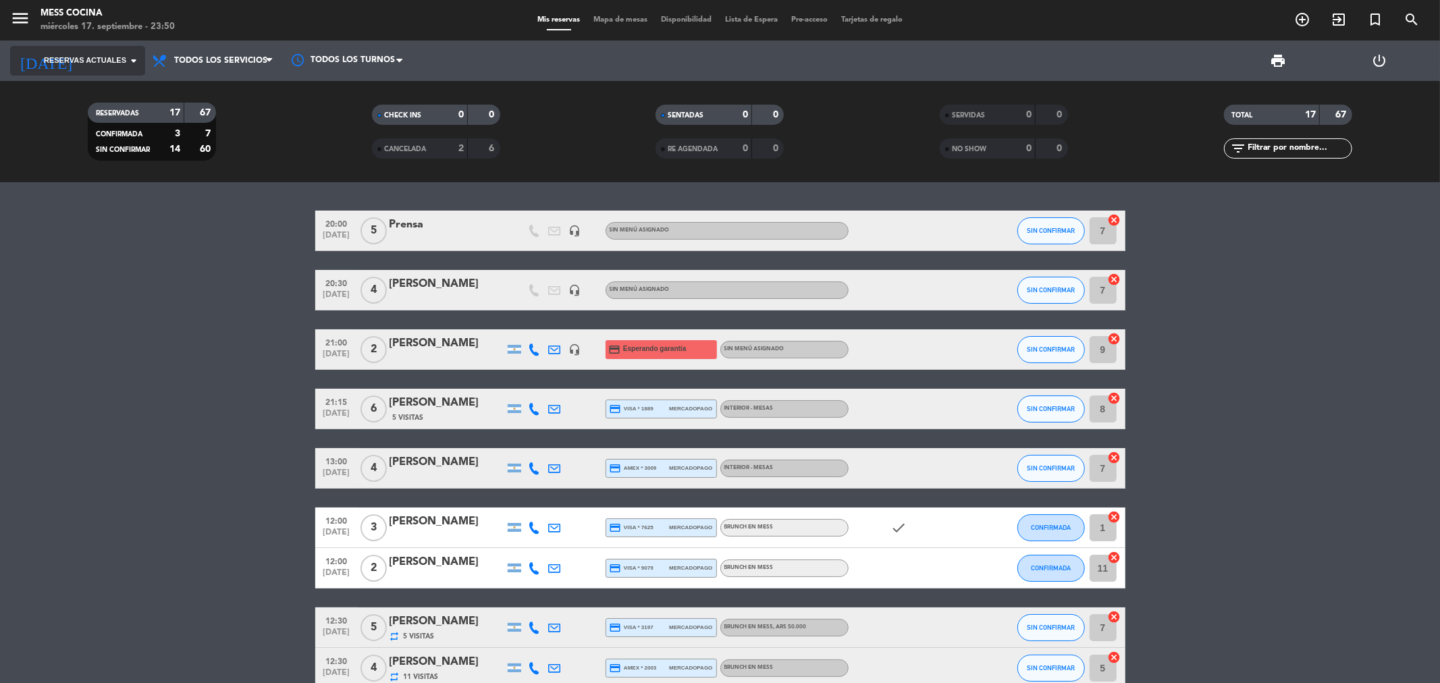
click at [80, 57] on span "Reservas actuales" at bounding box center [85, 61] width 82 height 12
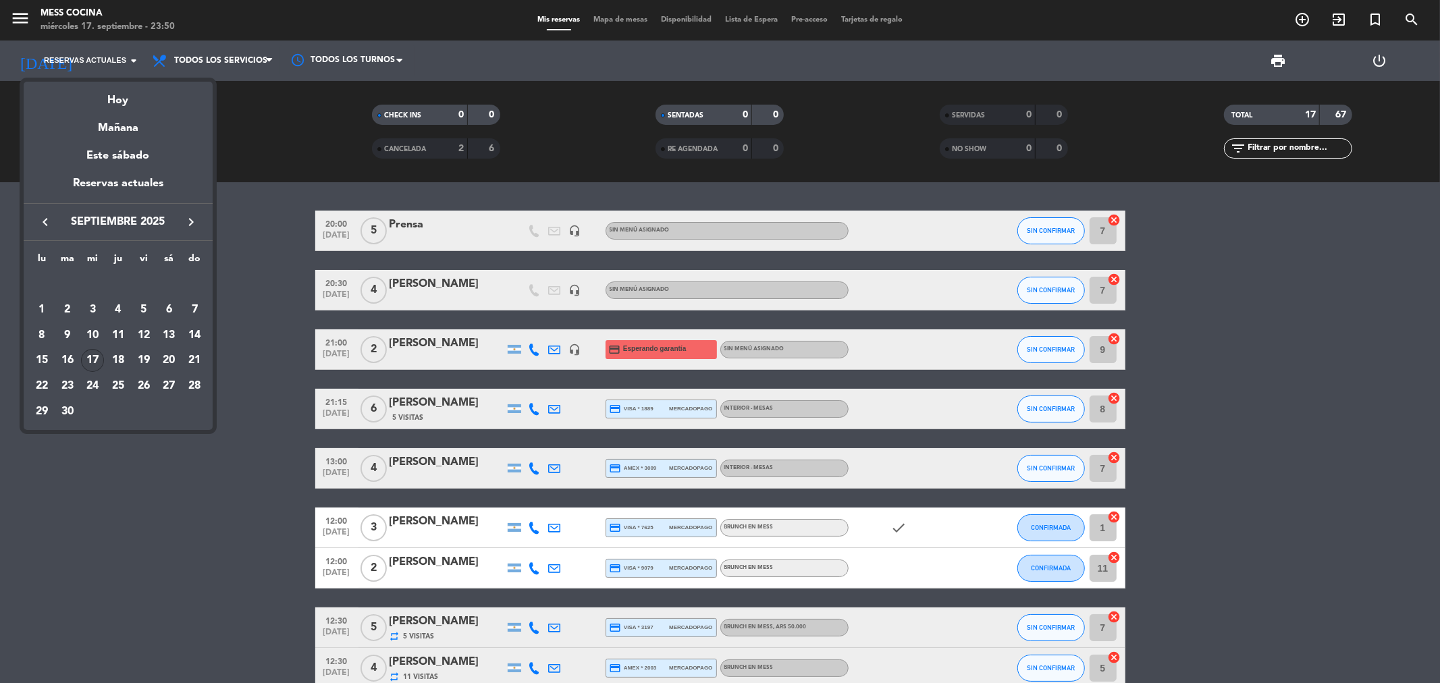
click at [93, 360] on div "17" at bounding box center [92, 360] width 23 height 23
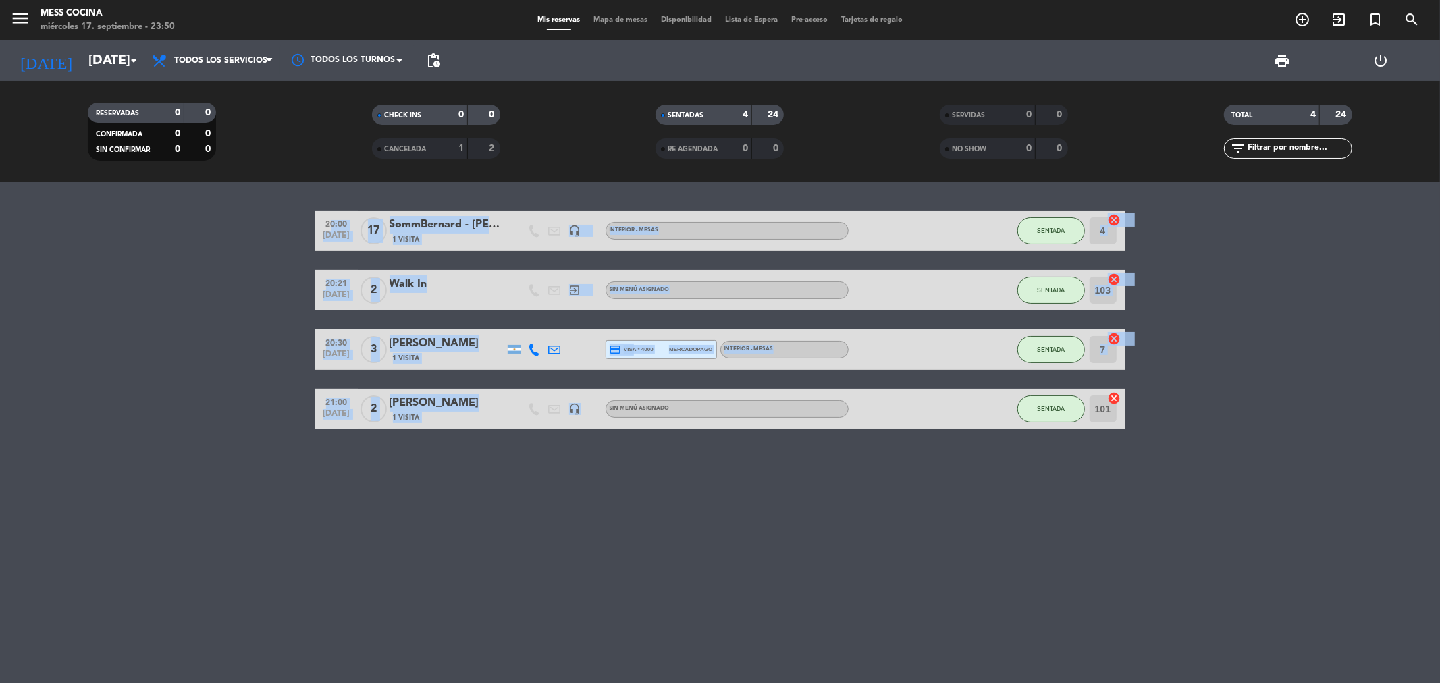
drag, startPoint x: 134, startPoint y: 263, endPoint x: 599, endPoint y: 402, distance: 485.6
click at [599, 402] on bookings-row "20:00 [DATE] SommBernard - [PERSON_NAME] 1 Visita headset_mic INTERIOR - MESAS …" at bounding box center [720, 320] width 1440 height 219
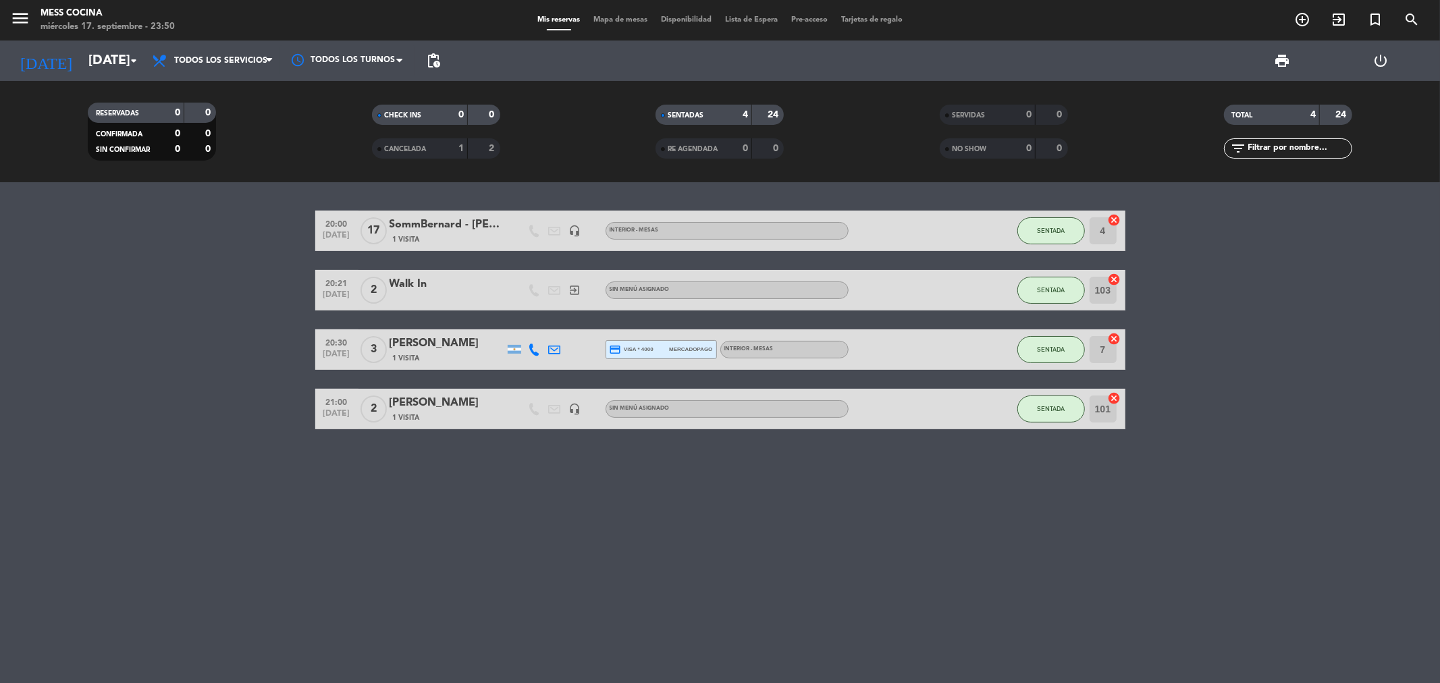
click at [592, 431] on div "20:00 [DATE] SommBernard - [PERSON_NAME] 1 Visita headset_mic INTERIOR - MESAS …" at bounding box center [720, 432] width 1440 height 501
drag, startPoint x: 592, startPoint y: 431, endPoint x: 288, endPoint y: 298, distance: 331.4
click at [288, 298] on div "20:00 [DATE] SommBernard - [PERSON_NAME] 1 Visita headset_mic INTERIOR - MESAS …" at bounding box center [720, 432] width 1440 height 501
click at [102, 72] on input "[DATE]" at bounding box center [168, 61] width 172 height 30
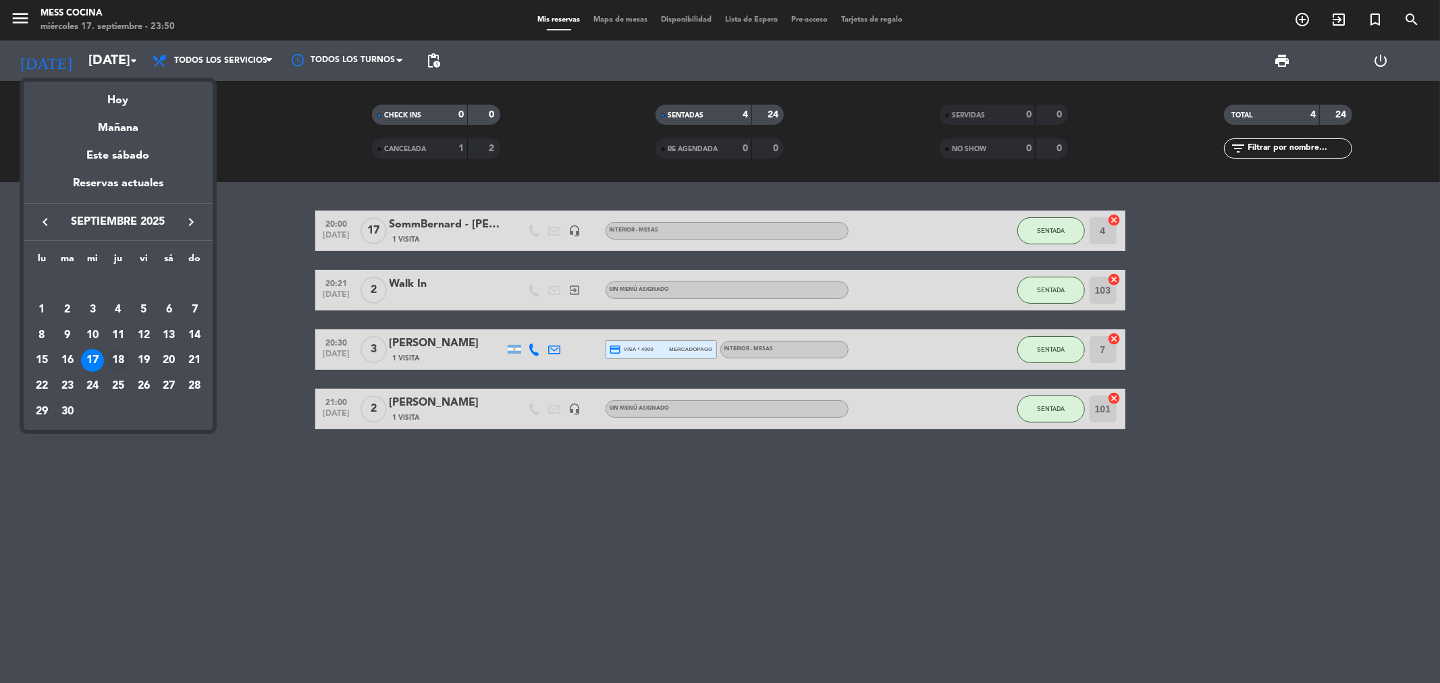
click at [119, 357] on div "18" at bounding box center [118, 360] width 23 height 23
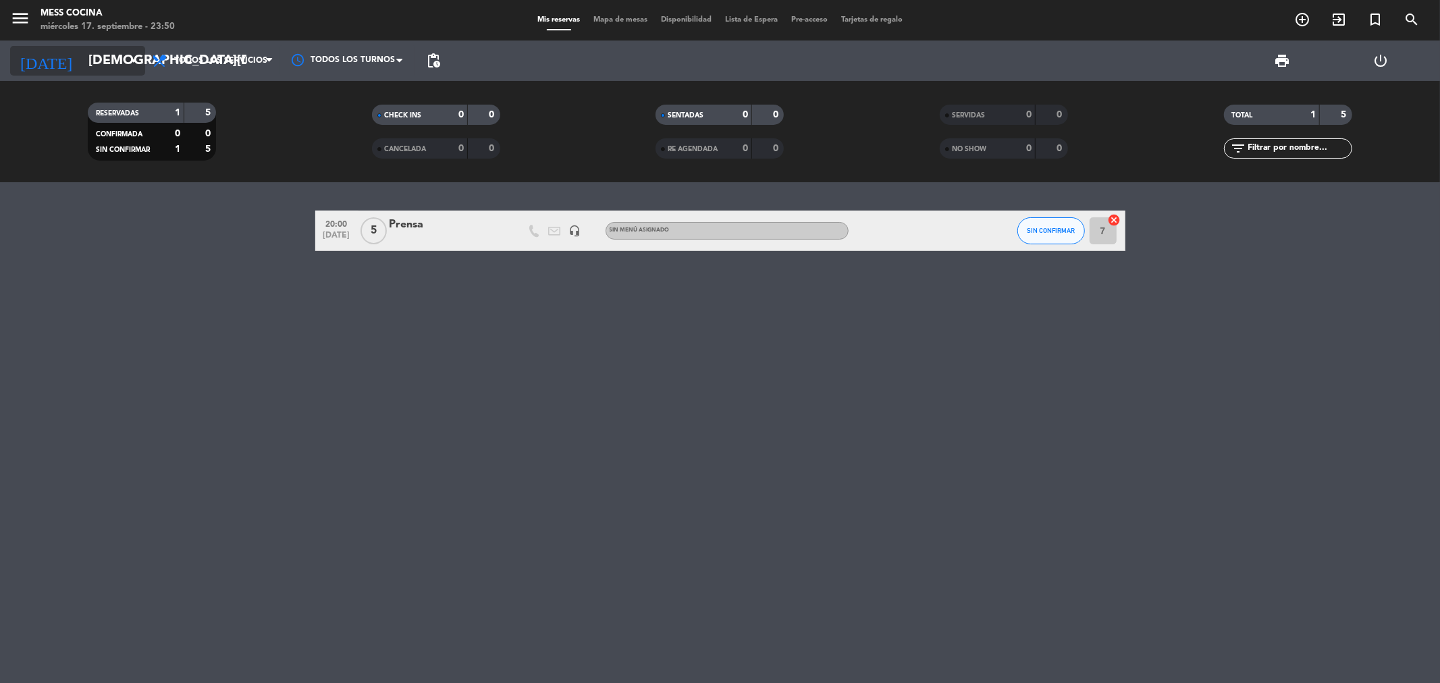
click at [113, 55] on input "[DEMOGRAPHIC_DATA][DATE]" at bounding box center [168, 61] width 172 height 30
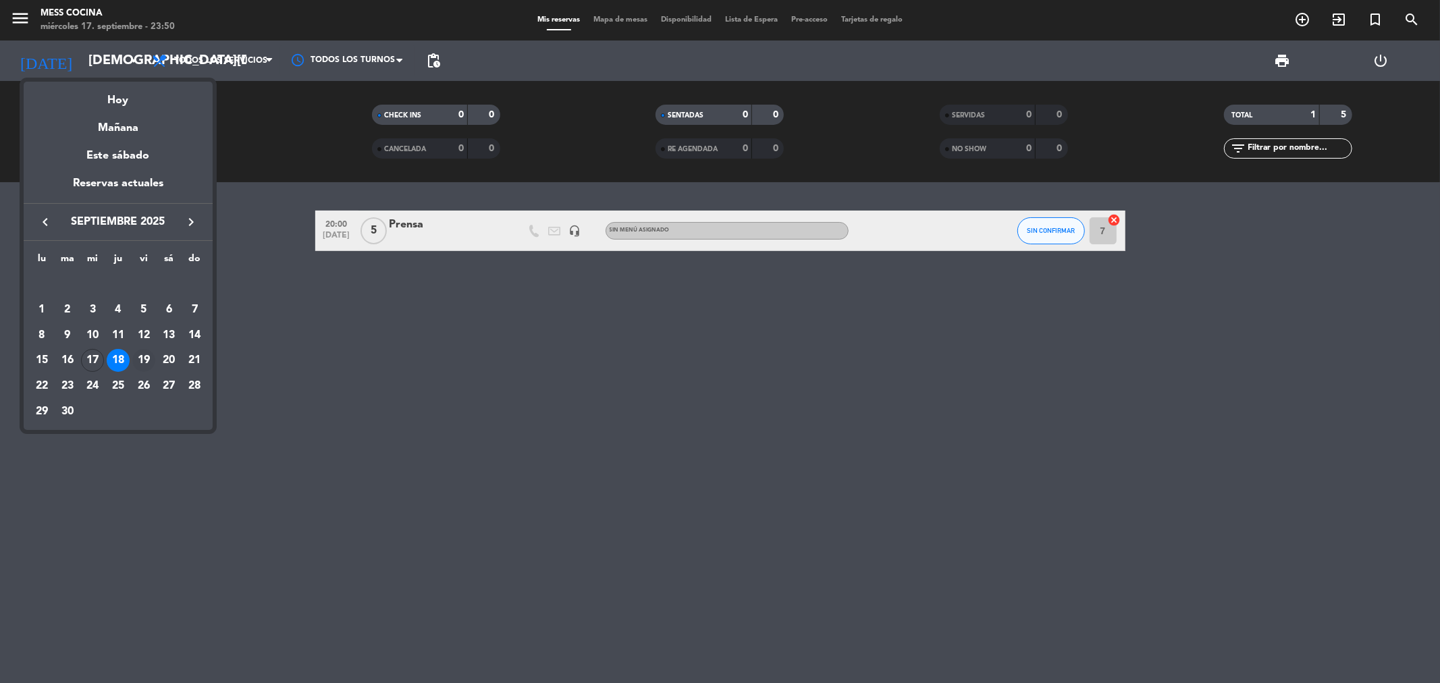
click at [147, 363] on div "19" at bounding box center [143, 360] width 23 height 23
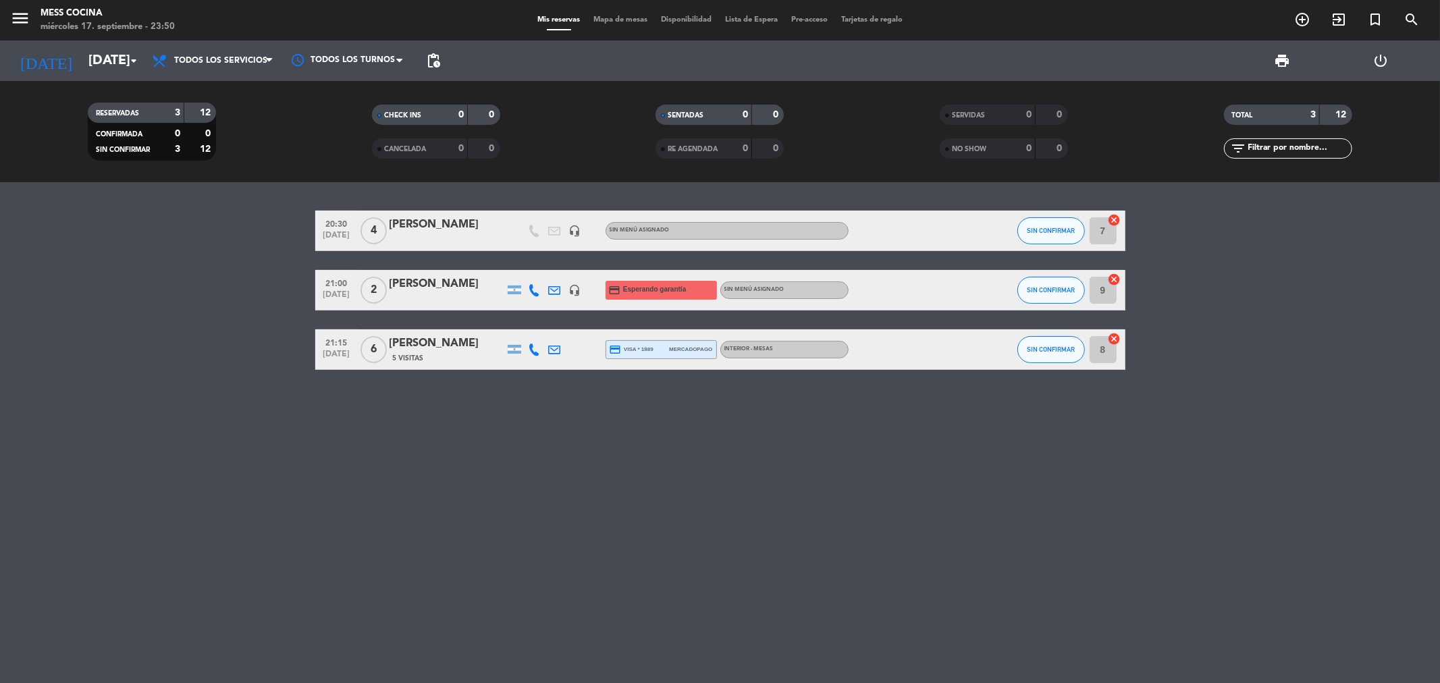
drag, startPoint x: 140, startPoint y: 250, endPoint x: 739, endPoint y: 394, distance: 616.1
click at [739, 394] on div "20:30 [DATE] 4 [PERSON_NAME] headset_mic Sin menú asignado SIN CONFIRMAR 7 canc…" at bounding box center [720, 432] width 1440 height 501
drag, startPoint x: 739, startPoint y: 394, endPoint x: 257, endPoint y: 228, distance: 510.8
click at [257, 228] on div "20:30 [DATE] 4 [PERSON_NAME] headset_mic Sin menú asignado SIN CONFIRMAR 7 canc…" at bounding box center [720, 432] width 1440 height 501
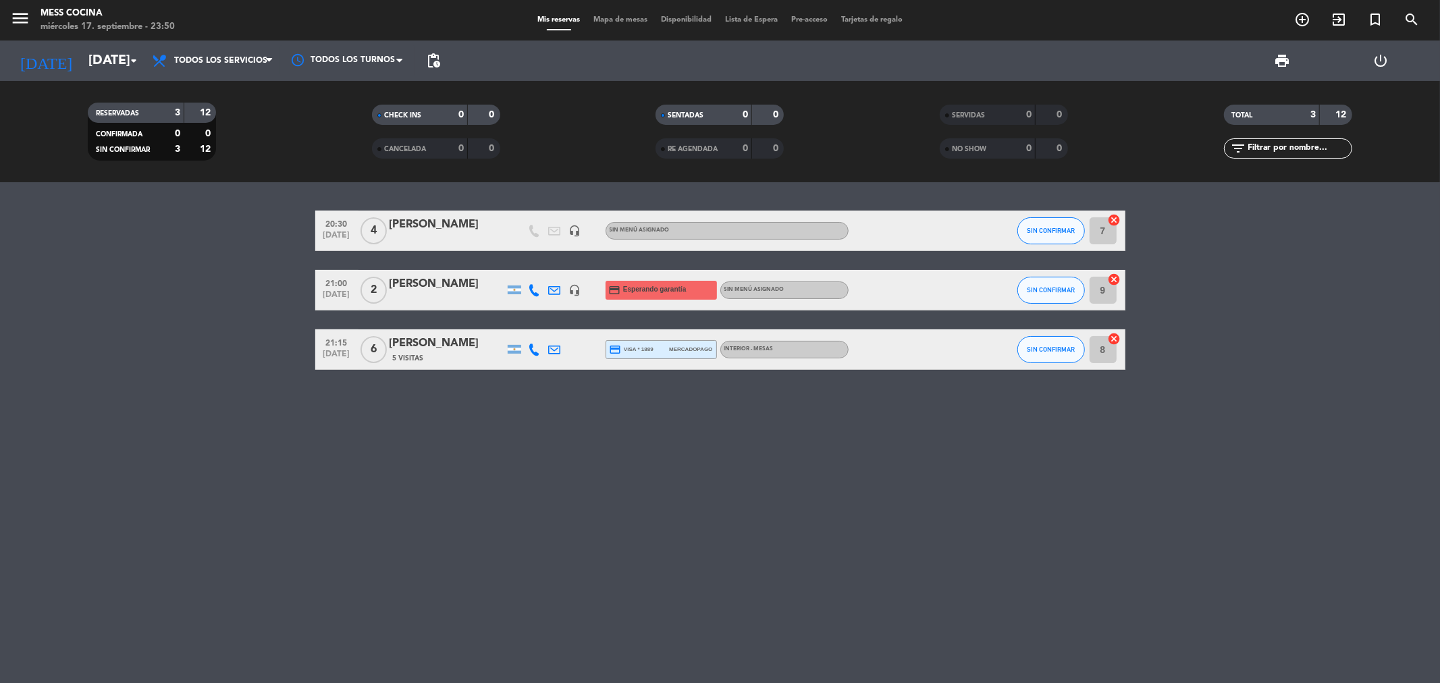
click at [257, 228] on bookings-row "20:30 [DATE] 4 [PERSON_NAME] headset_mic Sin menú asignado SIN CONFIRMAR 7 canc…" at bounding box center [720, 290] width 1440 height 159
drag, startPoint x: 257, startPoint y: 228, endPoint x: 801, endPoint y: 385, distance: 566.5
click at [801, 385] on div "20:30 [DATE] 4 [PERSON_NAME] headset_mic Sin menú asignado SIN CONFIRMAR 7 canc…" at bounding box center [720, 432] width 1440 height 501
click at [82, 59] on input "[DATE]" at bounding box center [168, 61] width 172 height 30
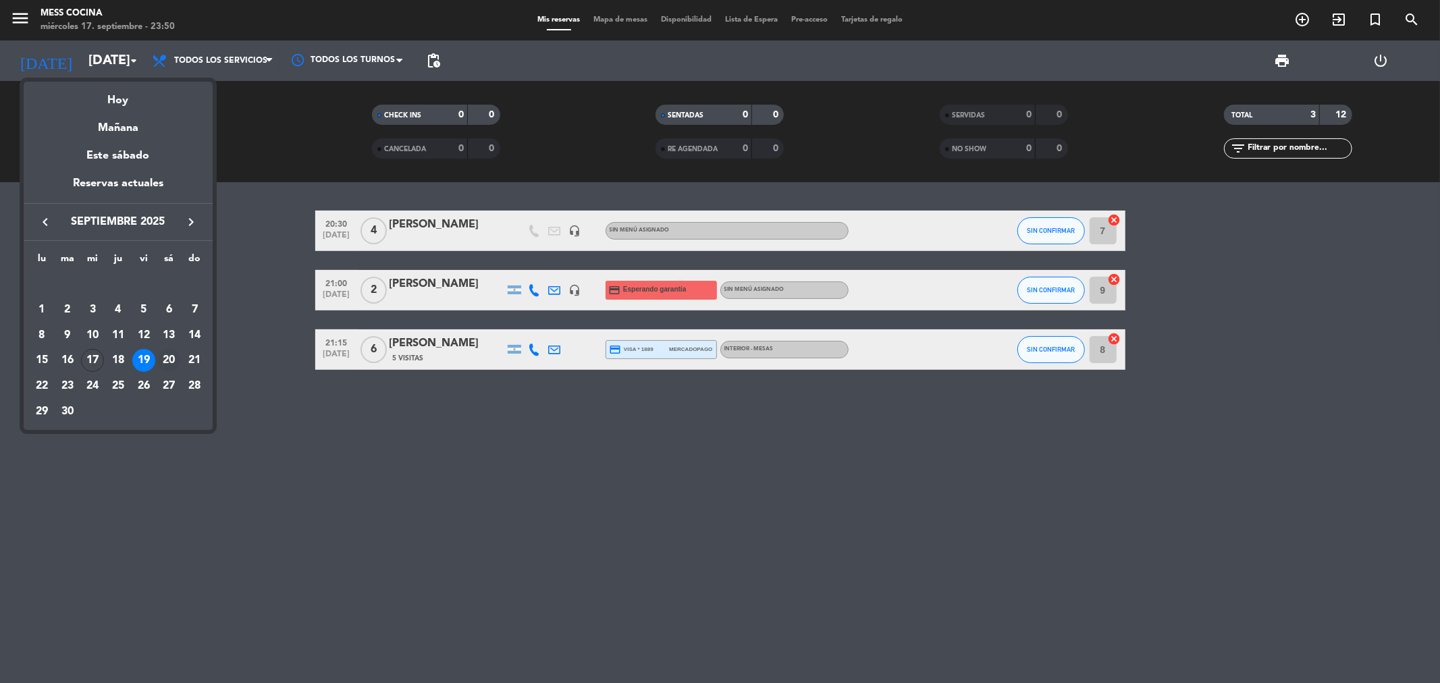
click at [169, 360] on div "20" at bounding box center [168, 360] width 23 height 23
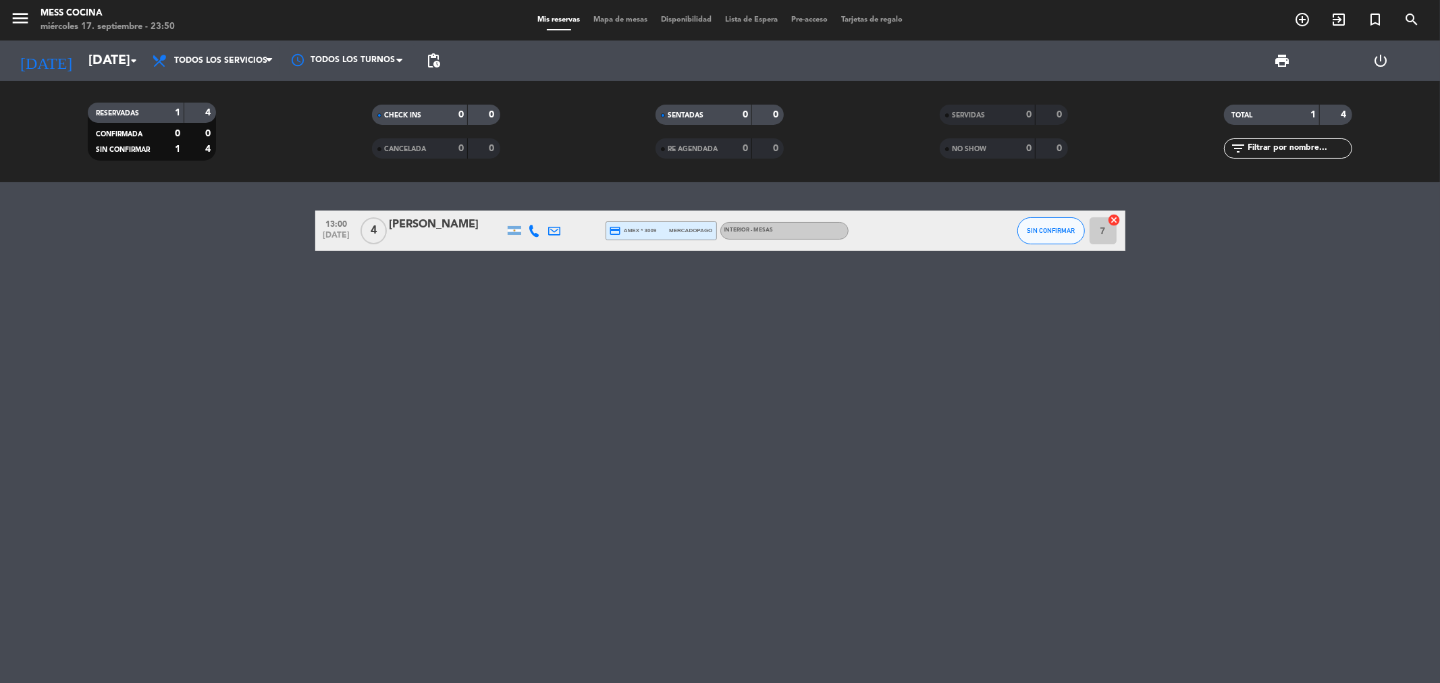
drag, startPoint x: 199, startPoint y: 224, endPoint x: 493, endPoint y: 294, distance: 302.7
click at [493, 294] on div "13:00 [DATE] 4 [PERSON_NAME] credit_card amex * 3009 mercadopago INTERIOR - MES…" at bounding box center [720, 432] width 1440 height 501
click at [119, 62] on input "[DATE]" at bounding box center [168, 61] width 172 height 30
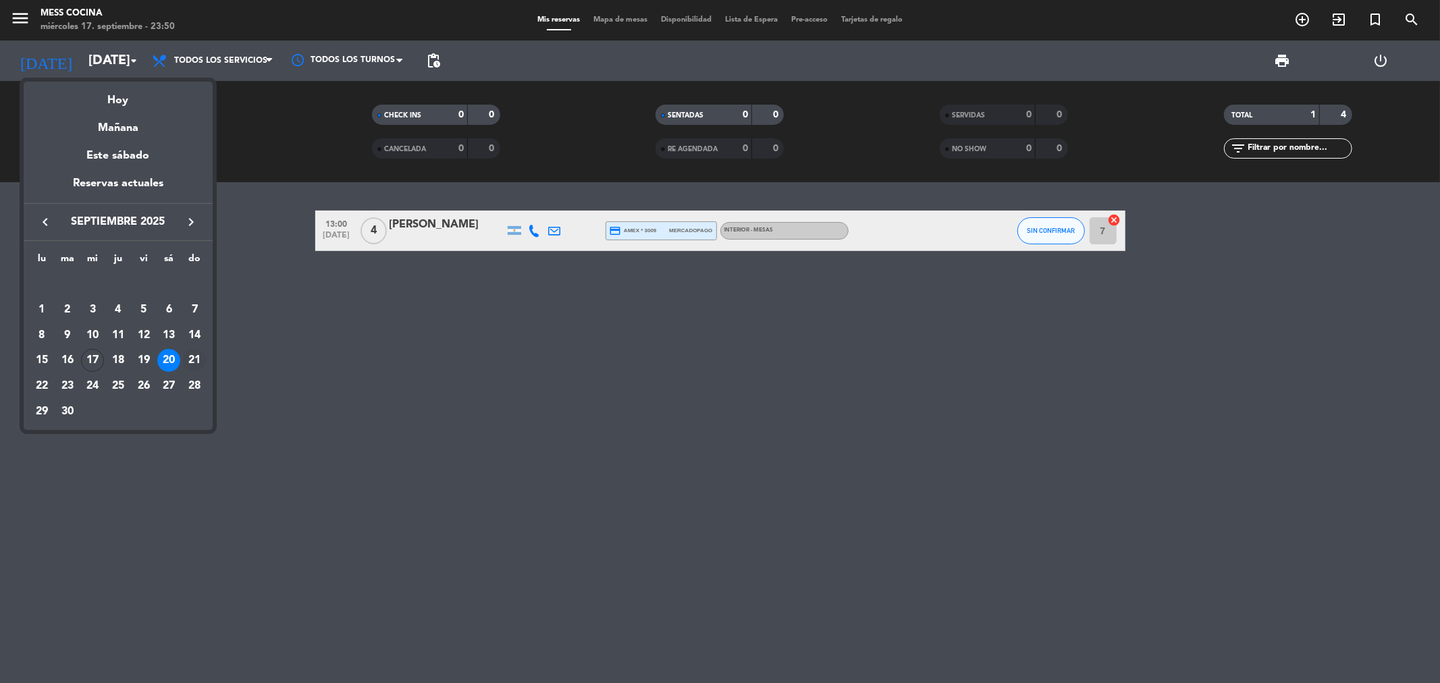
click at [186, 352] on div "21" at bounding box center [194, 360] width 23 height 23
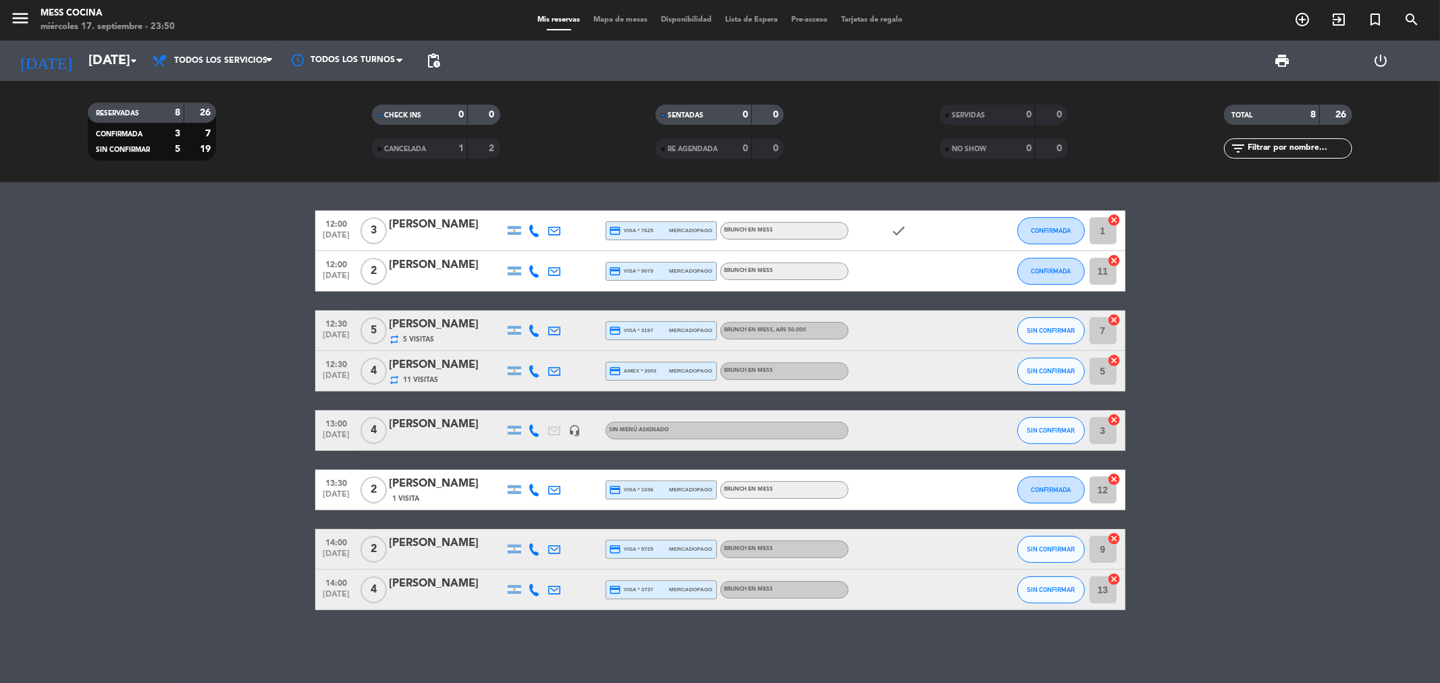
drag, startPoint x: 259, startPoint y: 322, endPoint x: 976, endPoint y: 623, distance: 778.1
click at [976, 623] on div "12:00 [DATE] 3 [PERSON_NAME] credit_card visa * 7625 mercadopago BRUNCH EN MESS…" at bounding box center [720, 432] width 1440 height 501
drag, startPoint x: 976, startPoint y: 623, endPoint x: 267, endPoint y: 318, distance: 771.6
click at [267, 318] on div "12:00 [DATE] 3 [PERSON_NAME] credit_card visa * 7625 mercadopago BRUNCH EN MESS…" at bounding box center [720, 432] width 1440 height 501
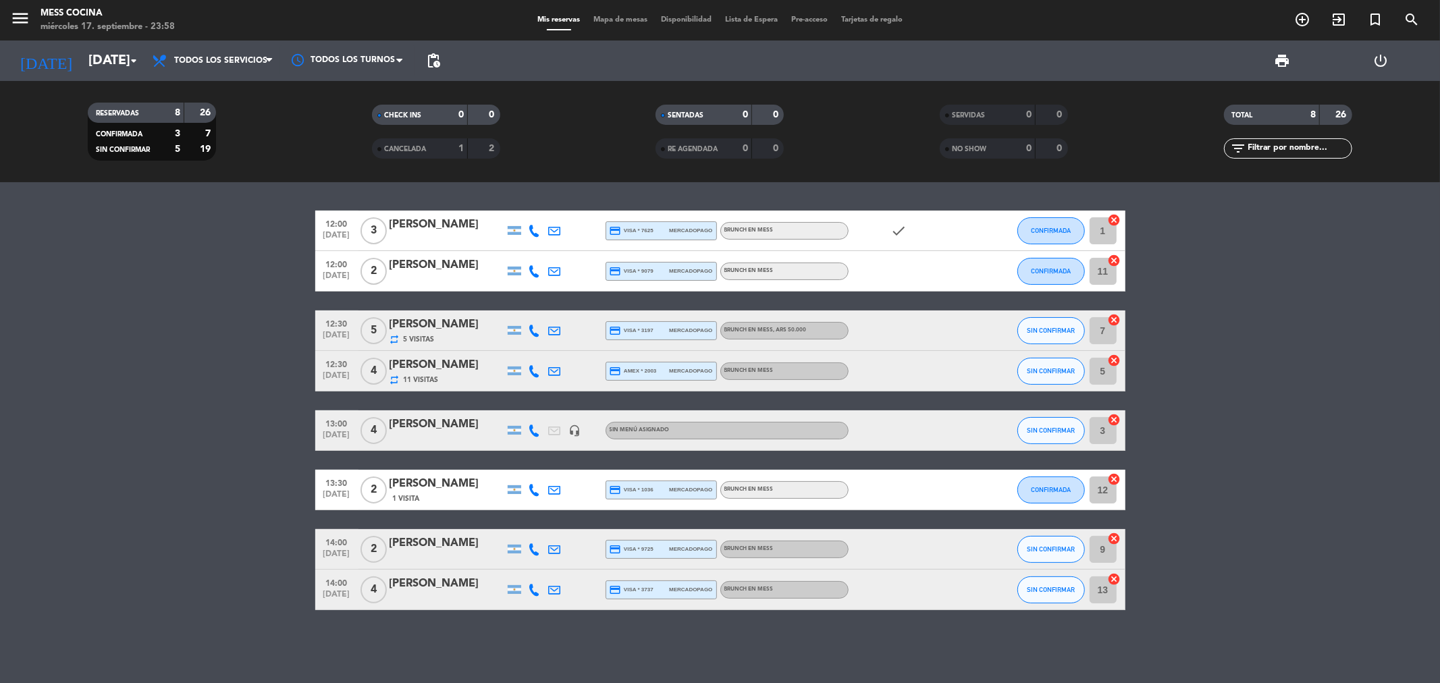
drag, startPoint x: 0, startPoint y: 448, endPoint x: 479, endPoint y: 620, distance: 509.2
click at [479, 620] on div "12:00 [DATE] 3 [PERSON_NAME] credit_card visa * 7625 mercadopago BRUNCH EN MESS…" at bounding box center [720, 432] width 1440 height 501
drag, startPoint x: 479, startPoint y: 620, endPoint x: 221, endPoint y: 517, distance: 278.2
click at [221, 517] on div "12:00 [DATE] 3 [PERSON_NAME] credit_card visa * 7625 mercadopago BRUNCH EN MESS…" at bounding box center [720, 432] width 1440 height 501
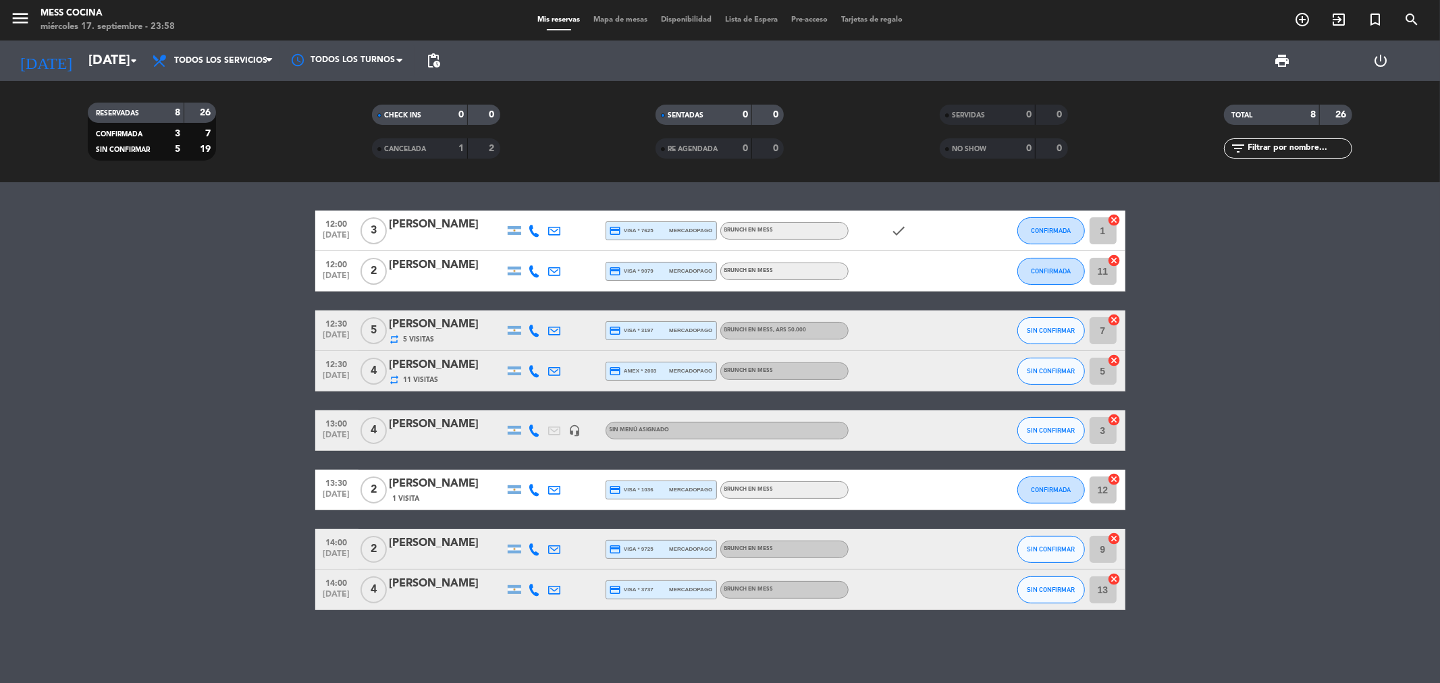
click at [221, 517] on bookings-row "12:00 [DATE] 3 [PERSON_NAME] credit_card visa * 7625 mercadopago BRUNCH EN MESS…" at bounding box center [720, 411] width 1440 height 400
click at [86, 51] on input "[DATE]" at bounding box center [168, 61] width 172 height 30
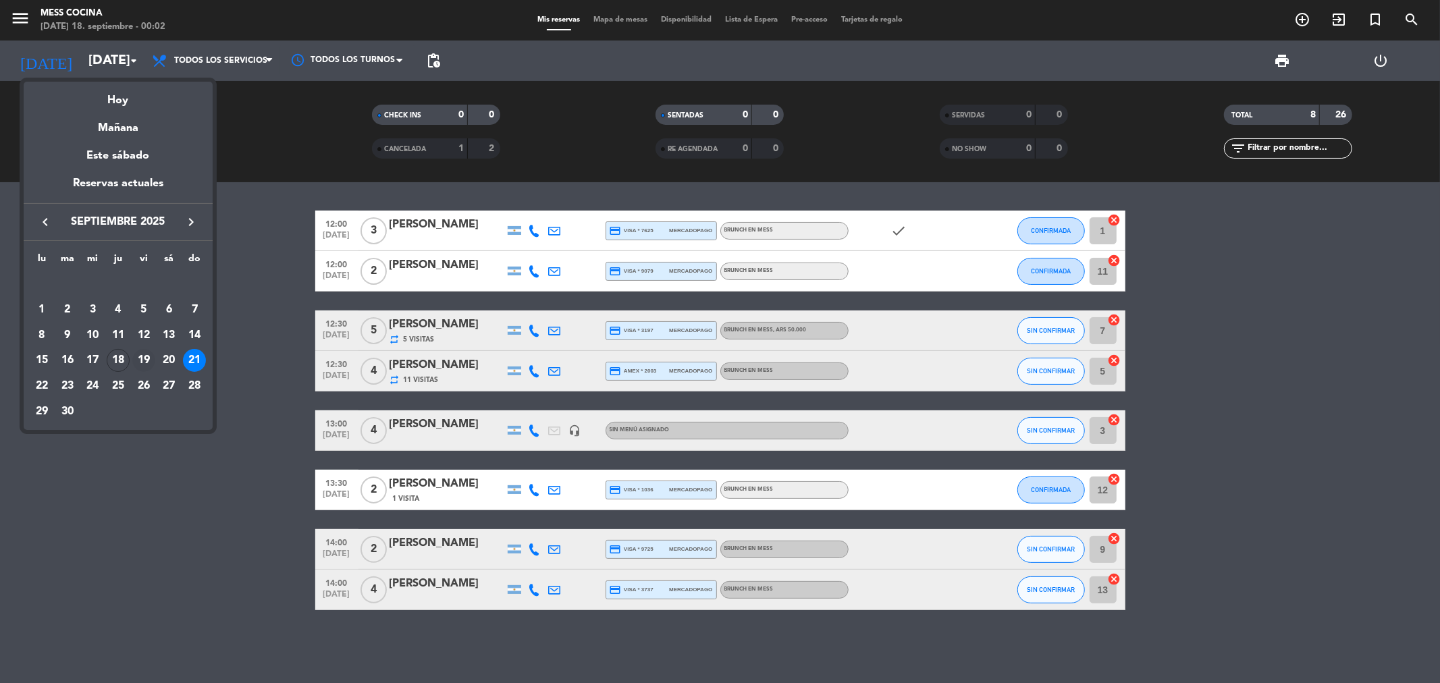
click at [144, 356] on div "19" at bounding box center [143, 360] width 23 height 23
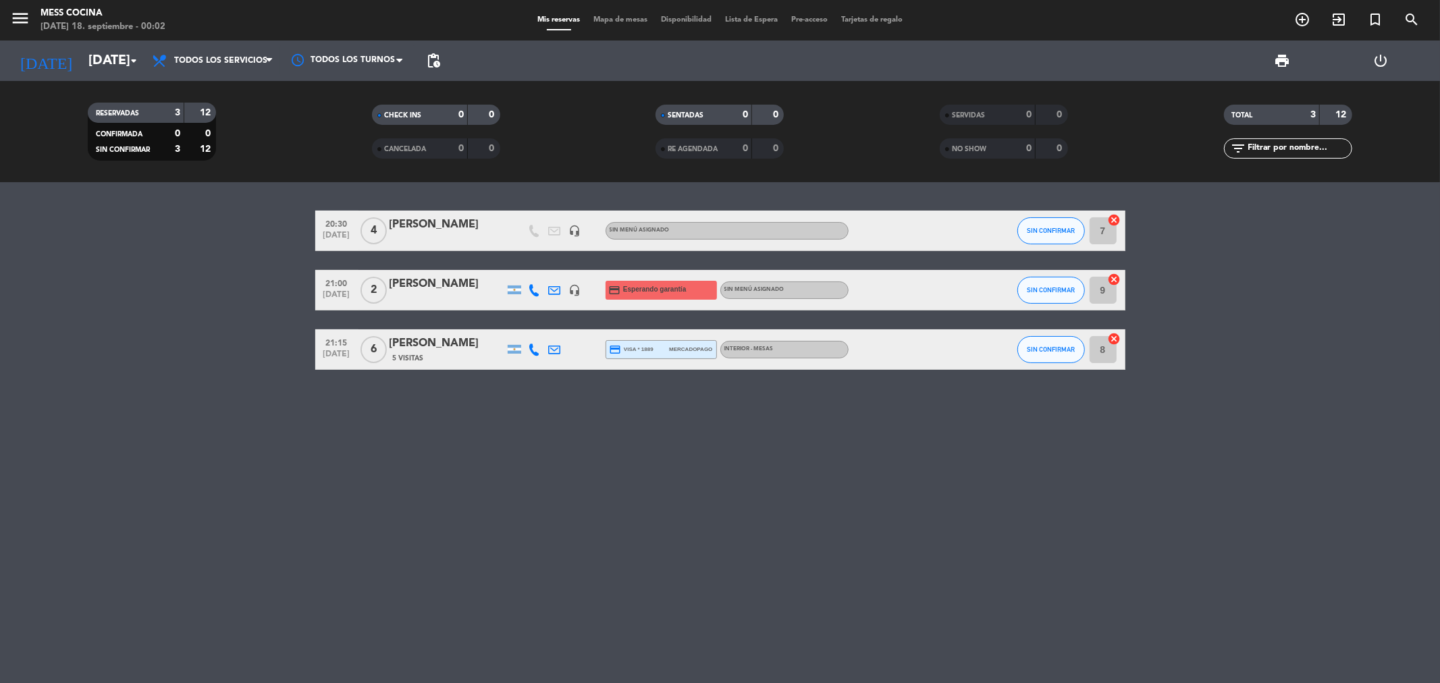
click at [127, 45] on div "[DATE] [DATE] arrow_drop_down" at bounding box center [77, 61] width 135 height 41
click at [127, 46] on input "[DATE]" at bounding box center [168, 61] width 172 height 30
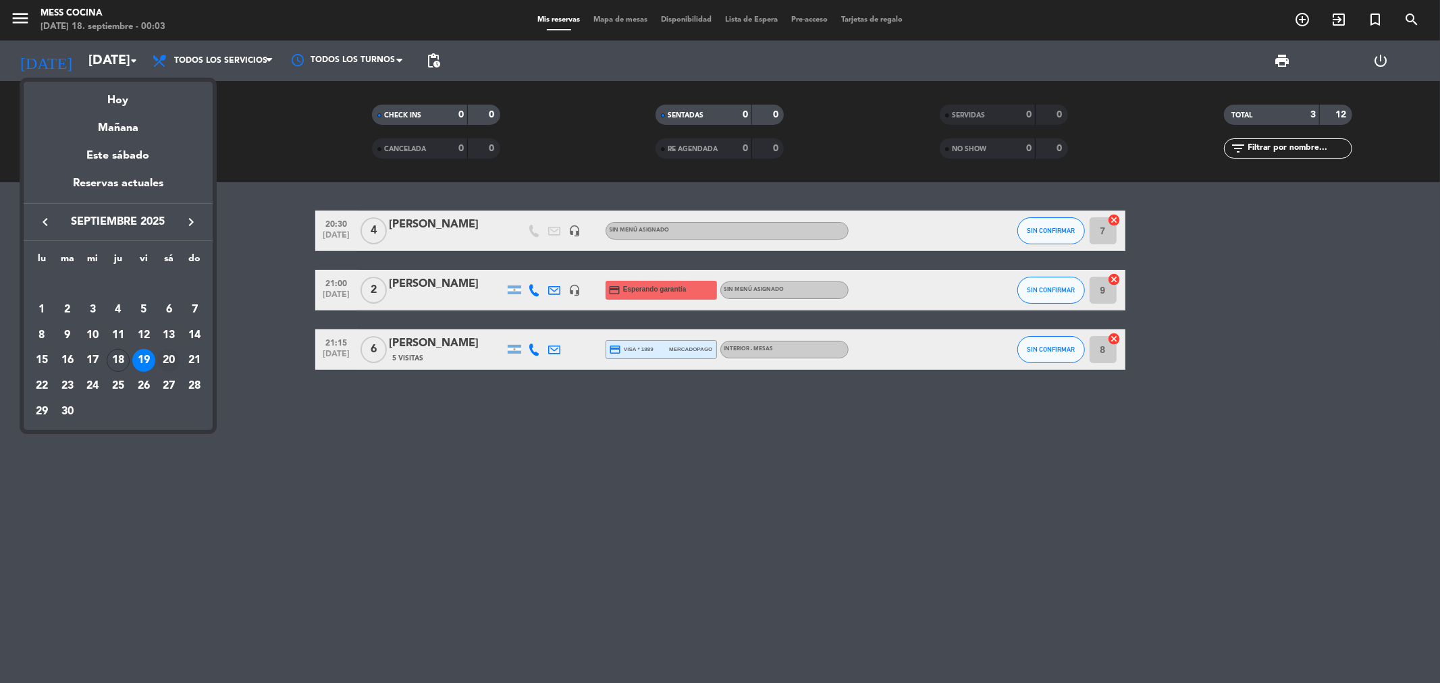
click at [163, 360] on div "20" at bounding box center [168, 360] width 23 height 23
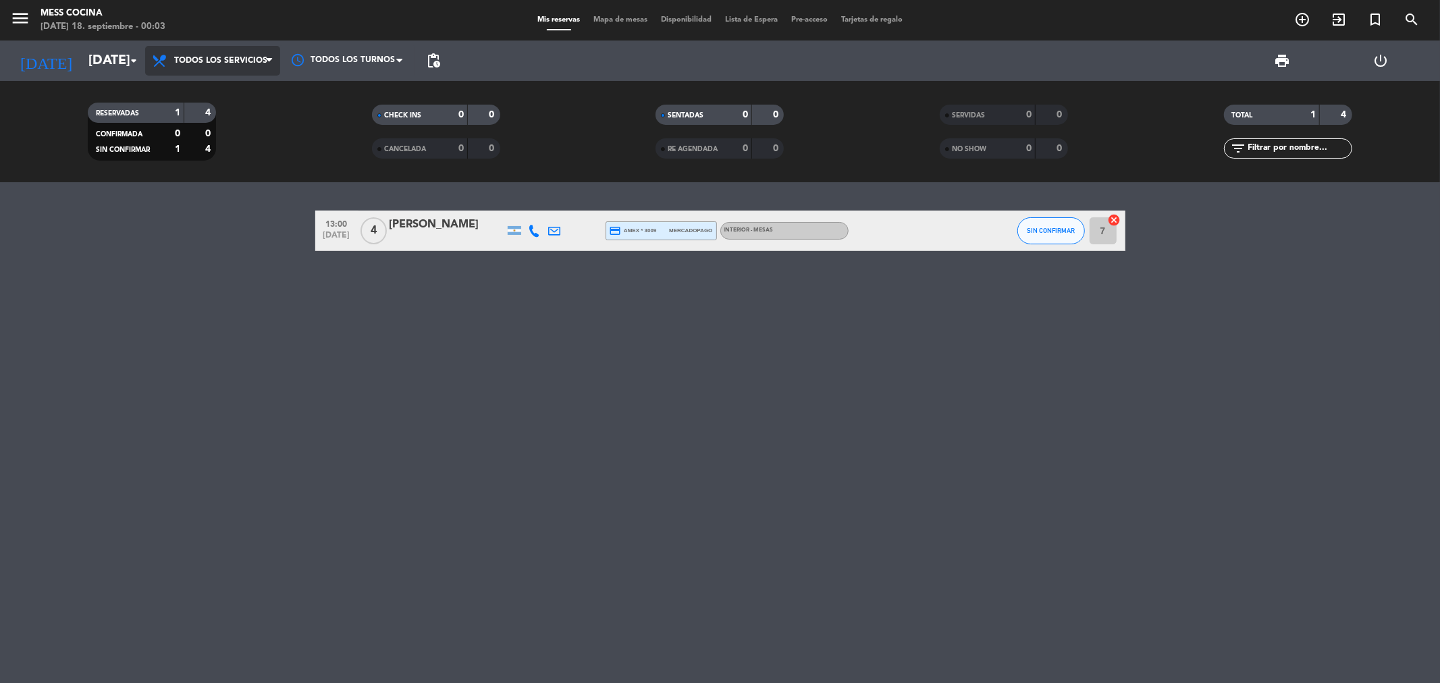
click at [146, 54] on span "Todos los servicios" at bounding box center [212, 61] width 135 height 30
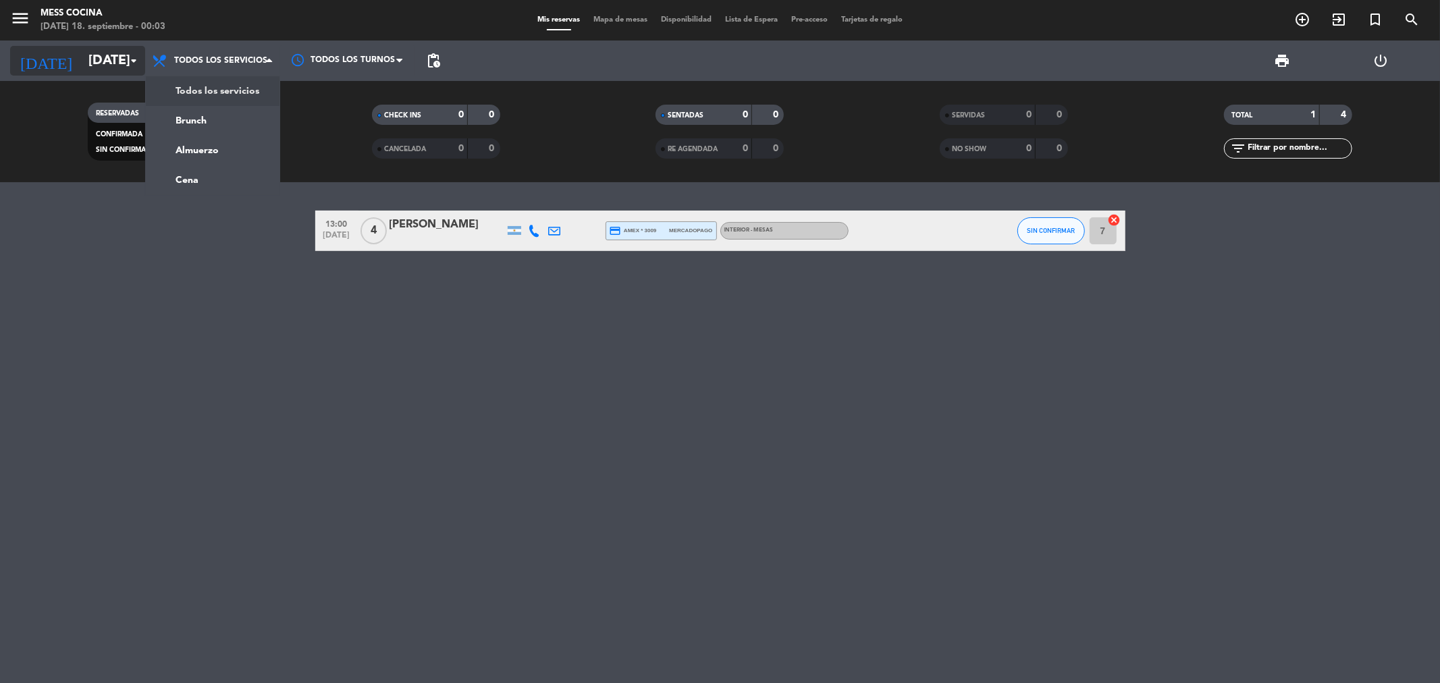
click at [110, 53] on input "[DATE]" at bounding box center [168, 61] width 172 height 30
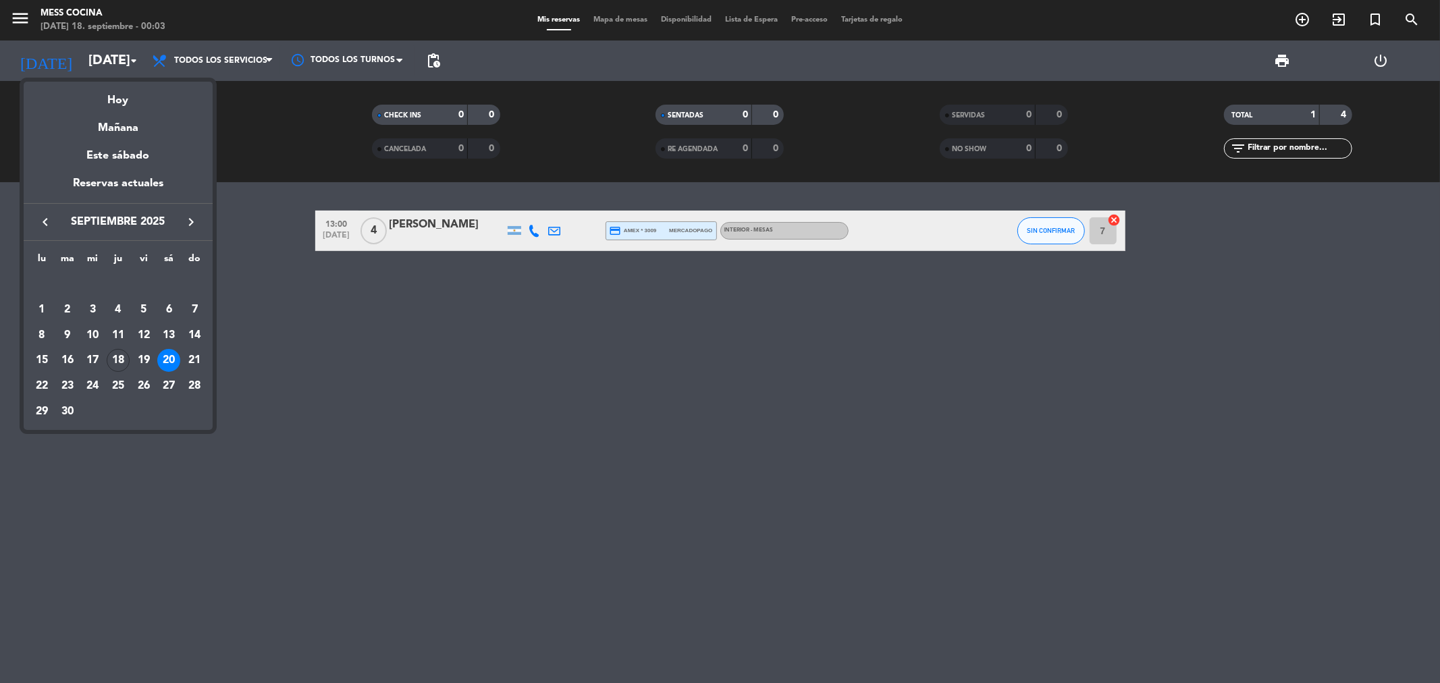
click at [149, 356] on div "19" at bounding box center [143, 360] width 23 height 23
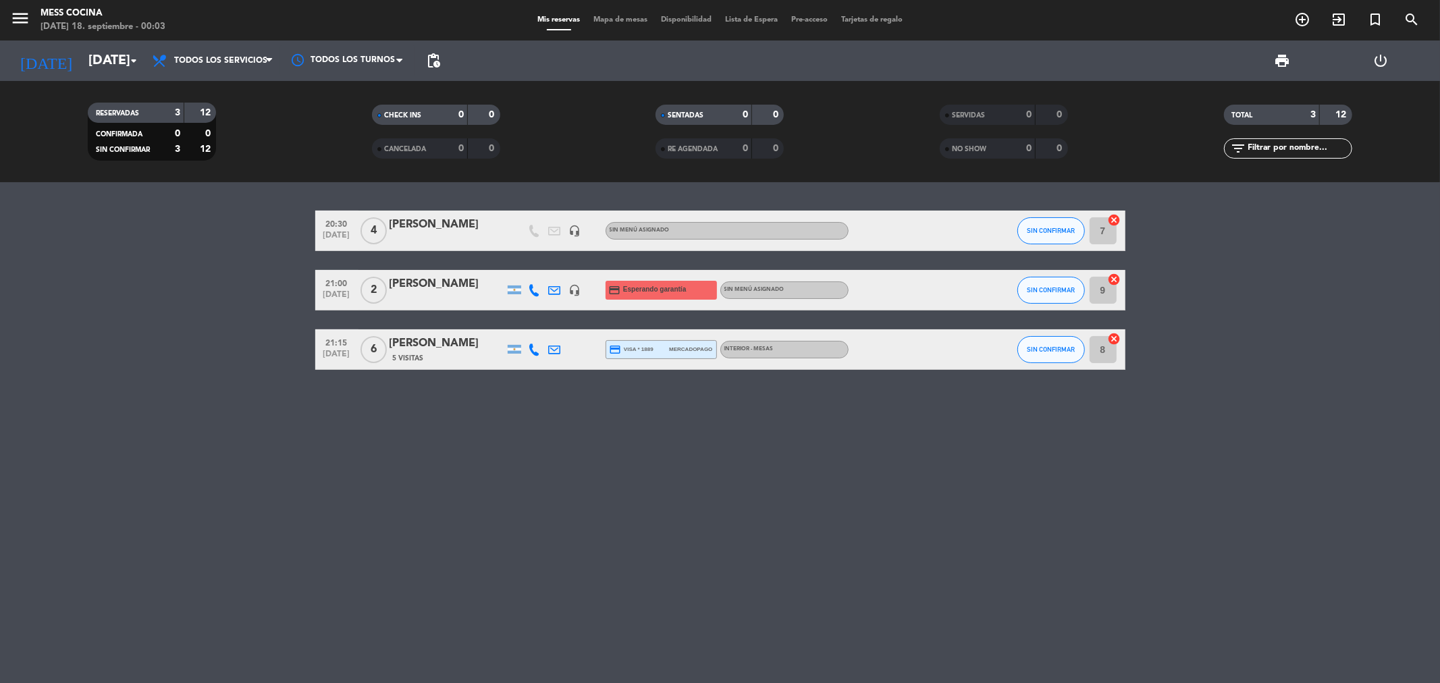
drag, startPoint x: 81, startPoint y: 289, endPoint x: 583, endPoint y: 453, distance: 528.5
click at [583, 453] on div "20:30 [DATE] 4 [PERSON_NAME] headset_mic Sin menú asignado SIN CONFIRMAR 7 canc…" at bounding box center [720, 432] width 1440 height 501
drag, startPoint x: 583, startPoint y: 453, endPoint x: 0, endPoint y: 294, distance: 604.8
click at [0, 294] on div "20:30 [DATE] 4 [PERSON_NAME] headset_mic Sin menú asignado SIN CONFIRMAR 7 canc…" at bounding box center [720, 432] width 1440 height 501
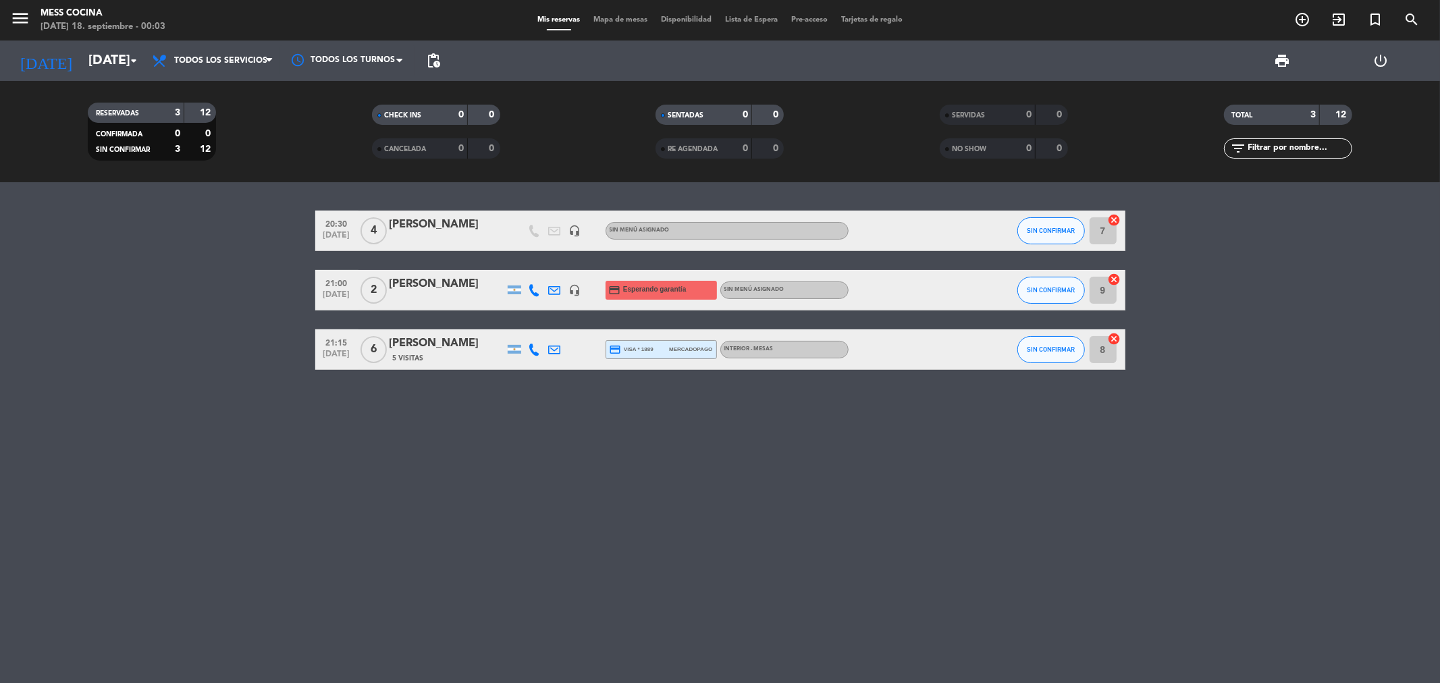
click at [0, 294] on bookings-row "20:30 [DATE] 4 [PERSON_NAME] headset_mic Sin menú asignado SIN CONFIRMAR 7 canc…" at bounding box center [720, 290] width 1440 height 159
click at [752, 550] on div "20:30 [DATE] 4 [PERSON_NAME] headset_mic Sin menú asignado SIN CONFIRMAR 7 canc…" at bounding box center [720, 432] width 1440 height 501
drag, startPoint x: 324, startPoint y: 325, endPoint x: 777, endPoint y: 450, distance: 469.5
click at [777, 450] on div "20:30 [DATE] 4 [PERSON_NAME] headset_mic Sin menú asignado SIN CONFIRMAR 7 canc…" at bounding box center [720, 432] width 1440 height 501
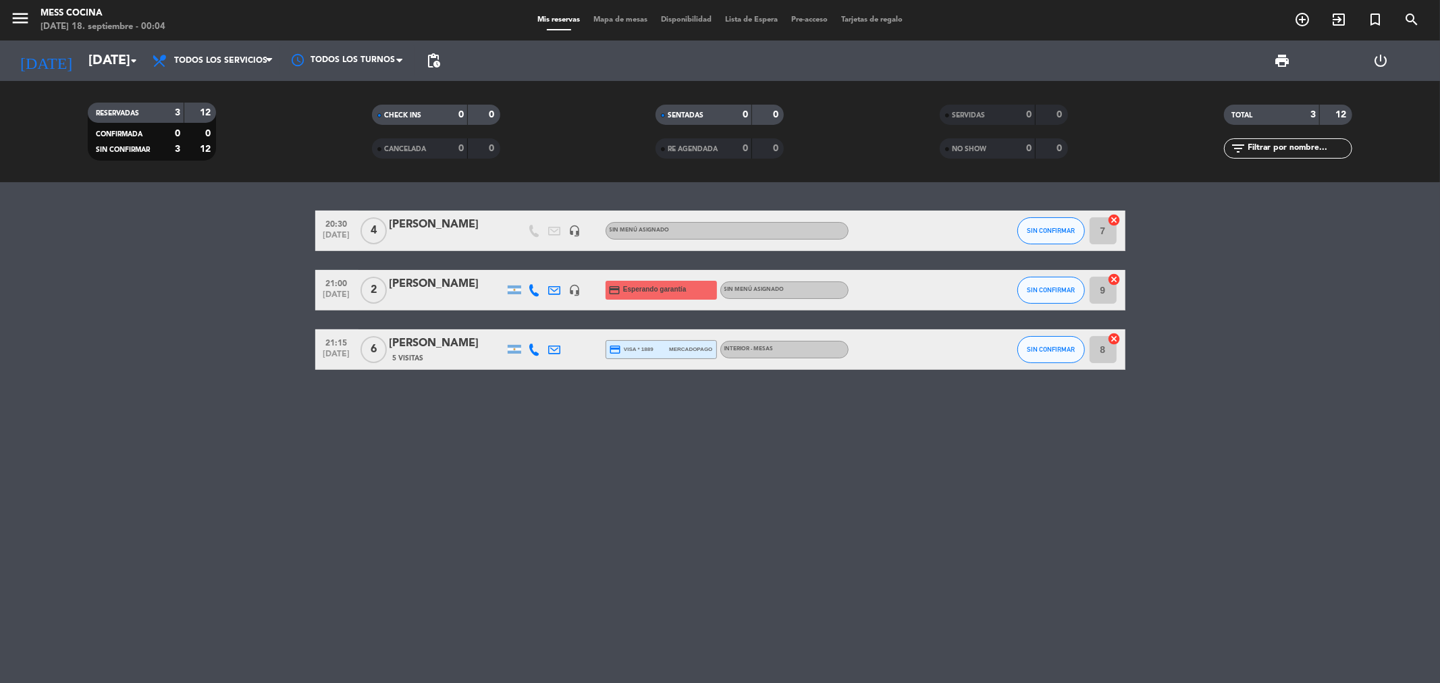
drag, startPoint x: 777, startPoint y: 450, endPoint x: 258, endPoint y: 268, distance: 549.7
click at [258, 268] on div "20:30 [DATE] 4 [PERSON_NAME] headset_mic Sin menú asignado SIN CONFIRMAR 7 canc…" at bounding box center [720, 432] width 1440 height 501
click at [258, 268] on bookings-row "20:30 [DATE] 4 [PERSON_NAME] headset_mic Sin menú asignado SIN CONFIRMAR 7 canc…" at bounding box center [720, 290] width 1440 height 159
click at [39, 63] on icon "[DATE]" at bounding box center [46, 61] width 72 height 30
click at [101, 65] on input "[DATE]" at bounding box center [168, 61] width 172 height 30
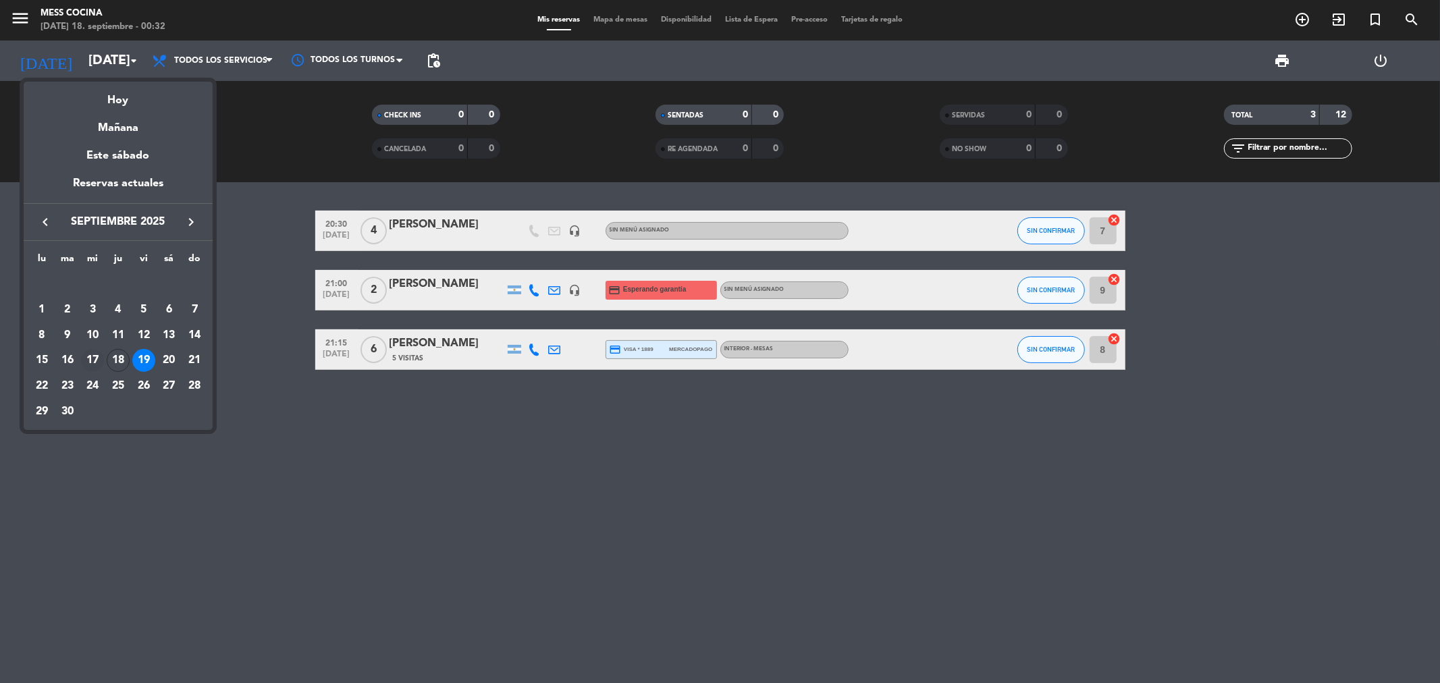
click at [89, 352] on div "17" at bounding box center [92, 360] width 23 height 23
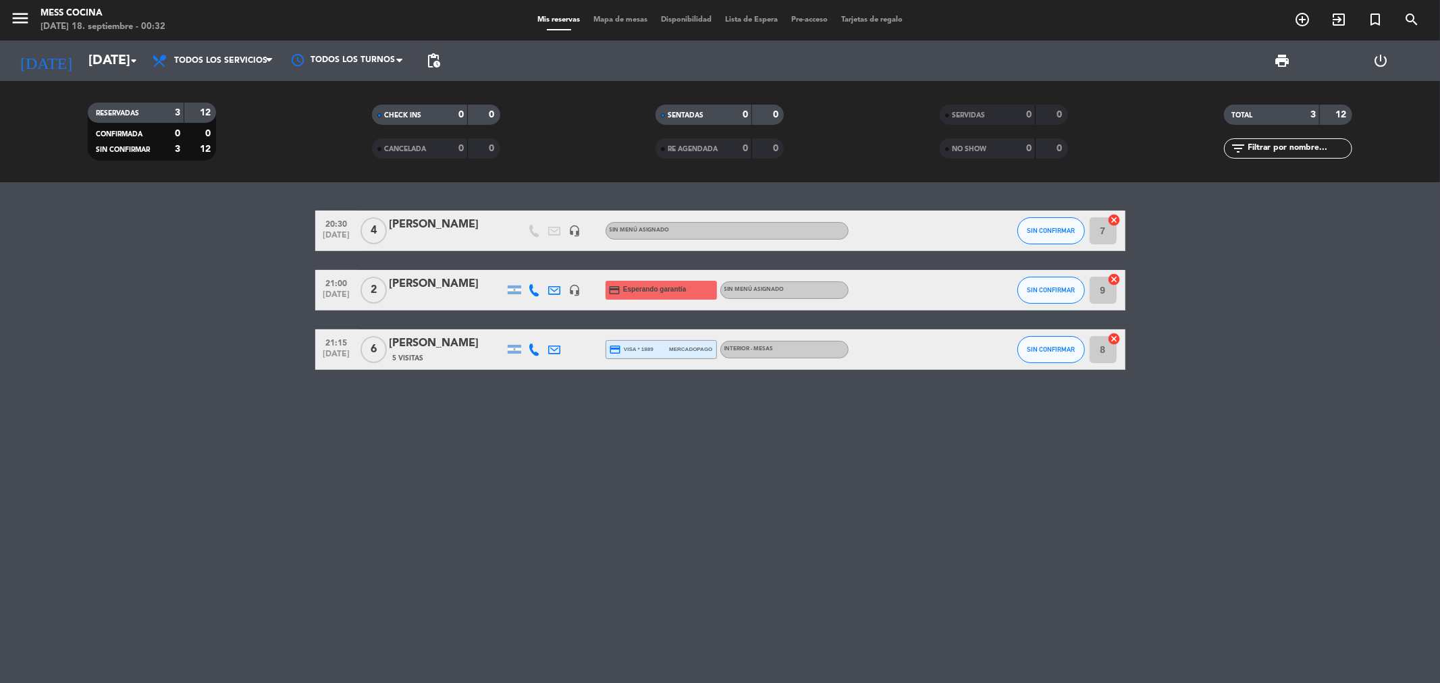
type input "[DATE]"
